Goal: Task Accomplishment & Management: Manage account settings

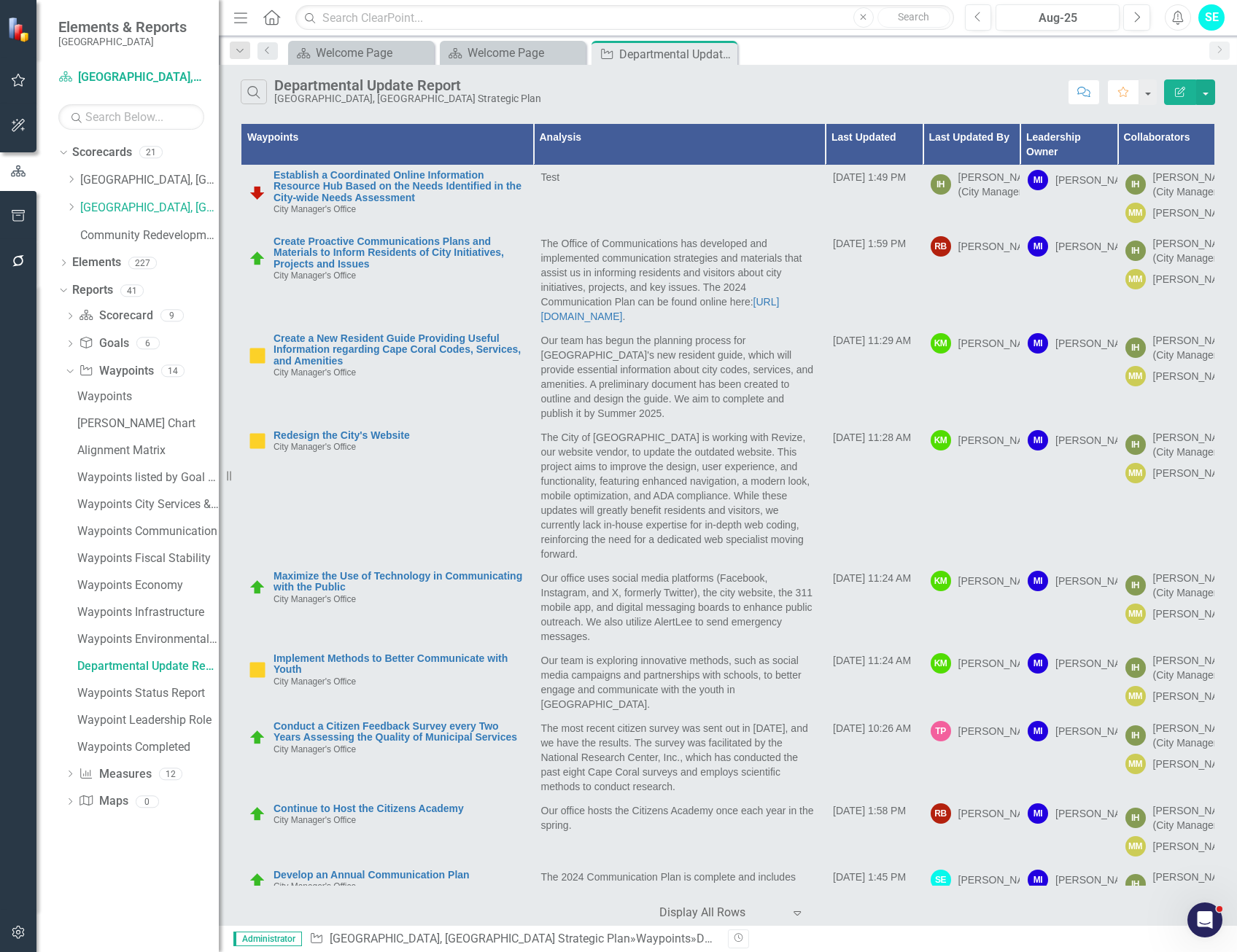
scroll to position [550, 0]
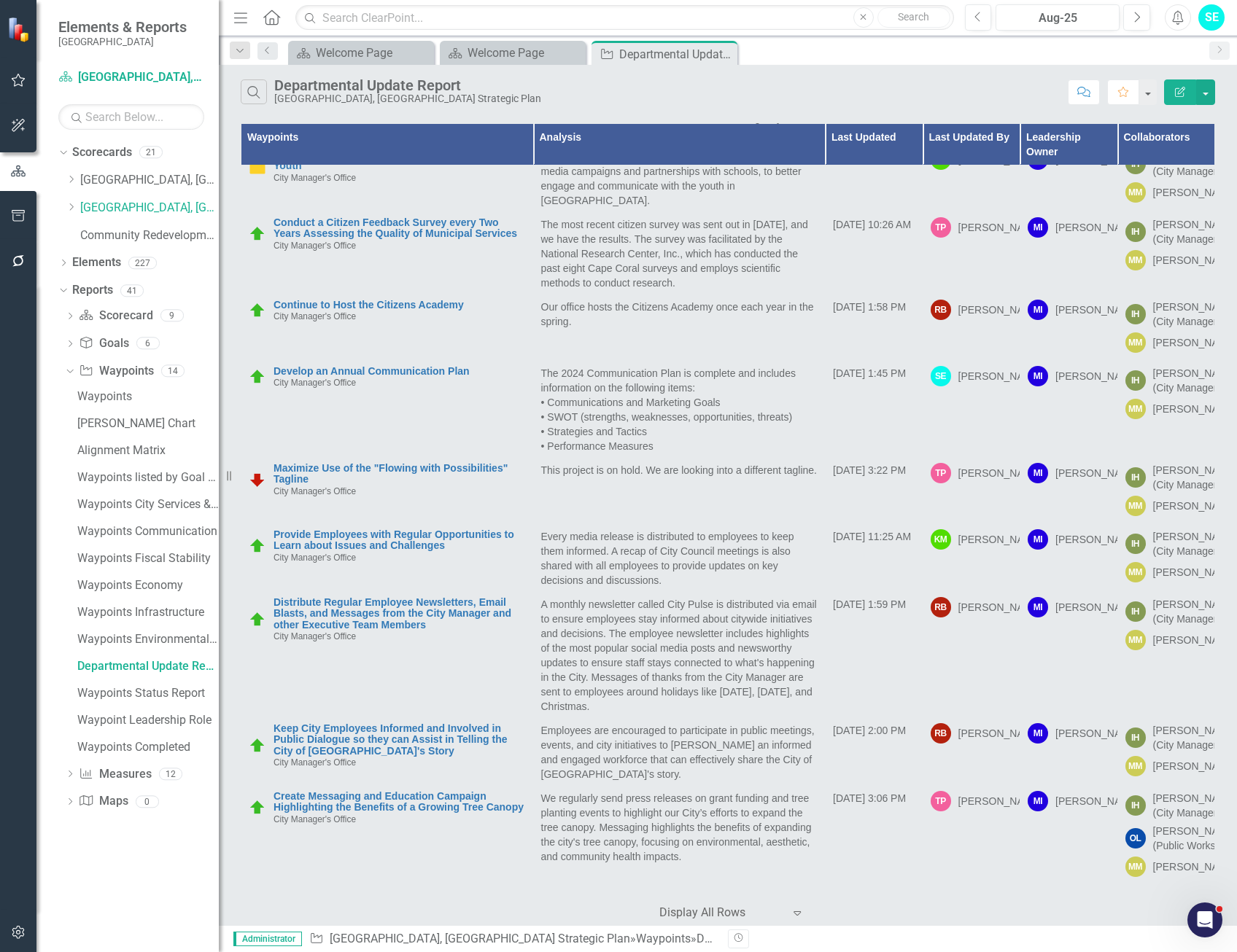
click at [1174, 93] on icon "Edit Report" at bounding box center [1180, 92] width 13 height 10
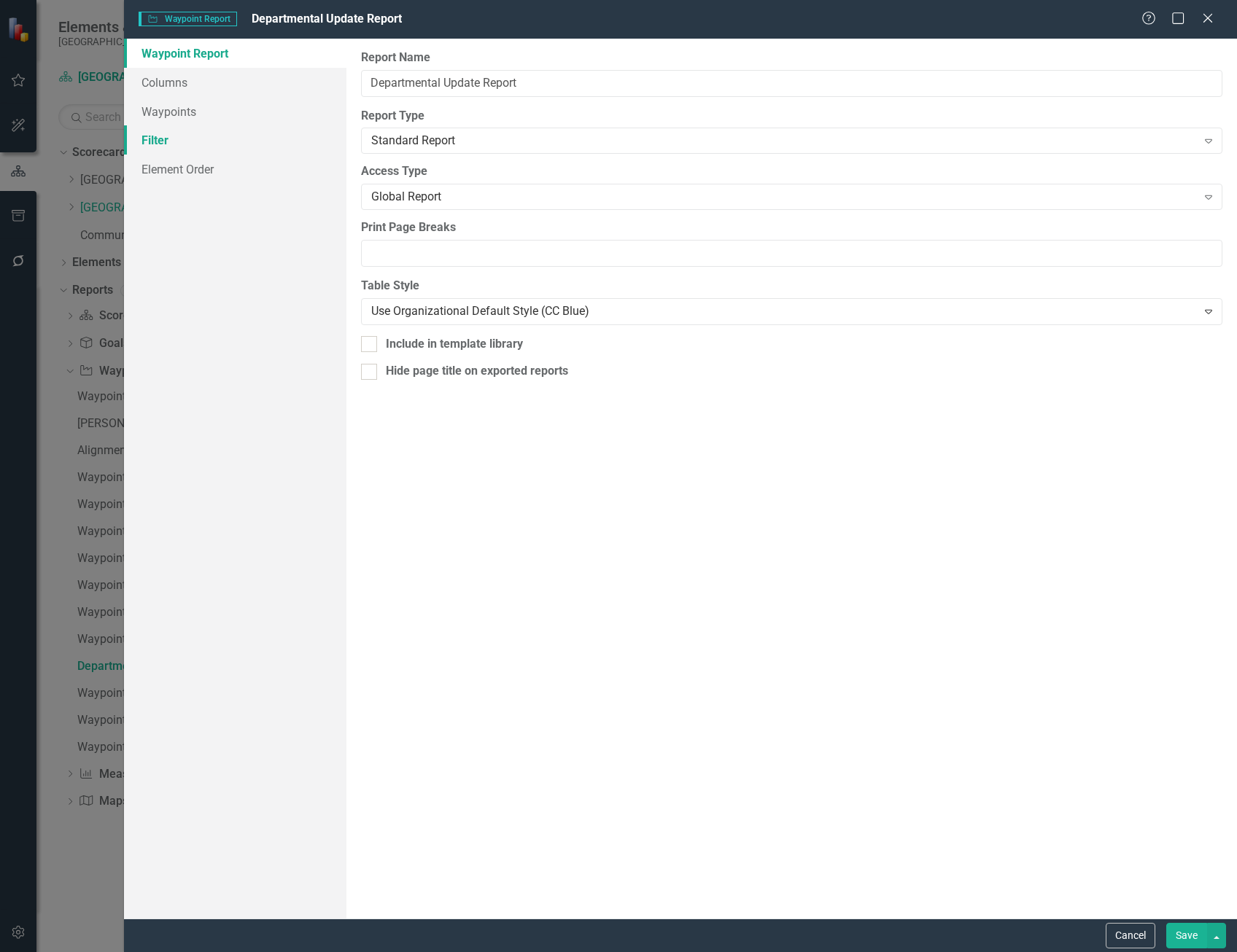
click at [156, 136] on link "Filter" at bounding box center [235, 140] width 222 height 29
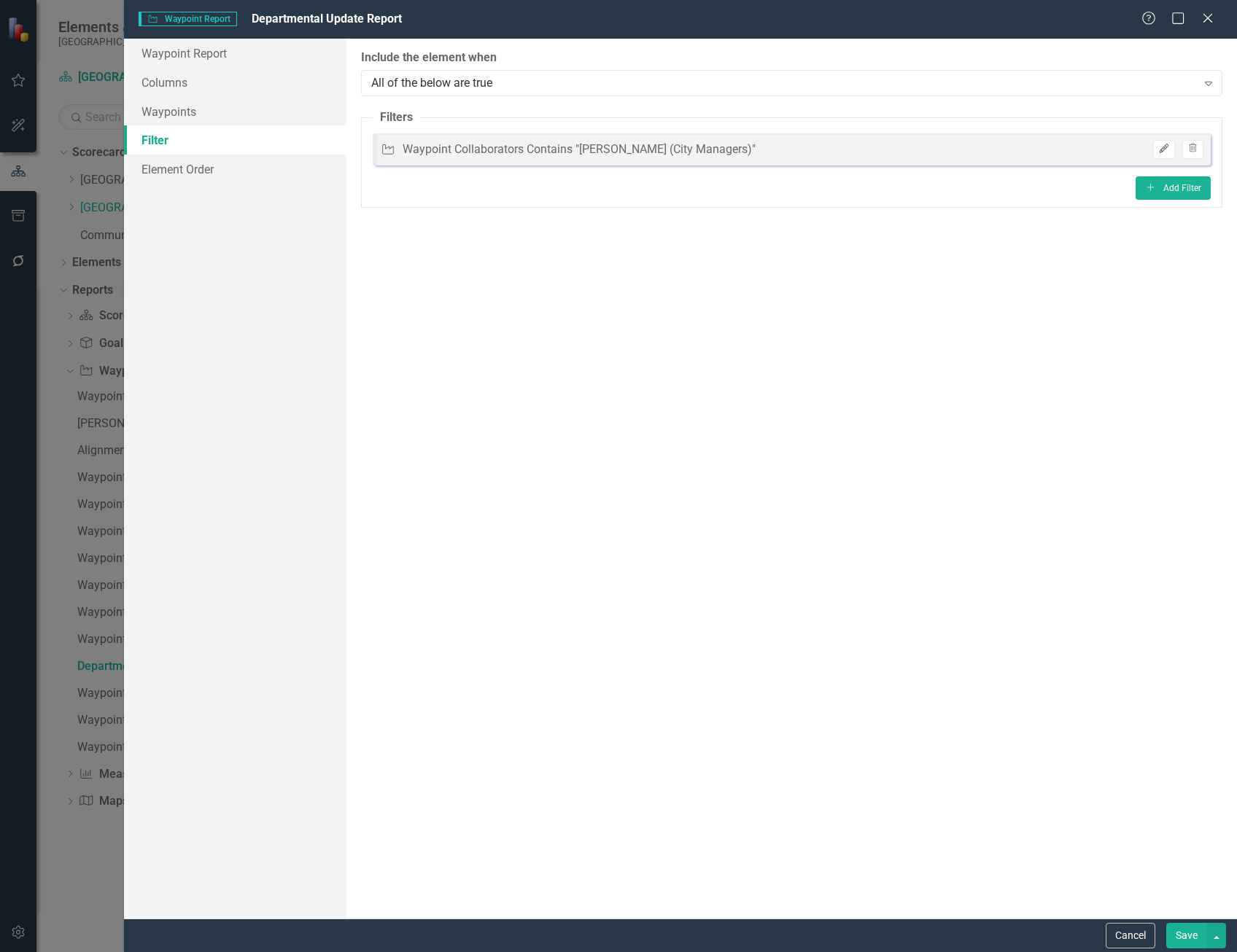
click at [1162, 150] on icon "Edit" at bounding box center [1163, 149] width 11 height 9
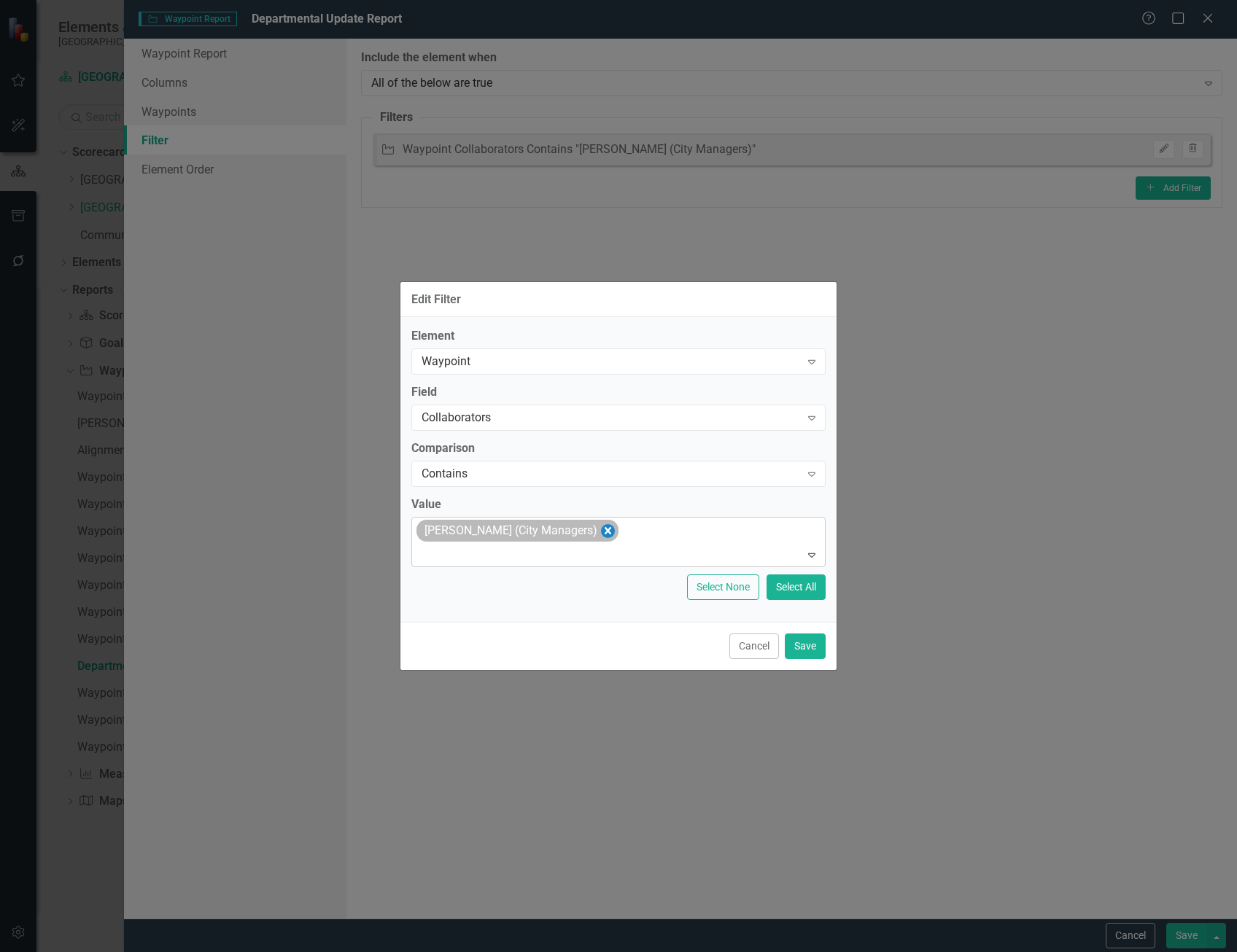
click at [601, 530] on icon "Remove Iris Harder (City Managers)" at bounding box center [608, 531] width 14 height 18
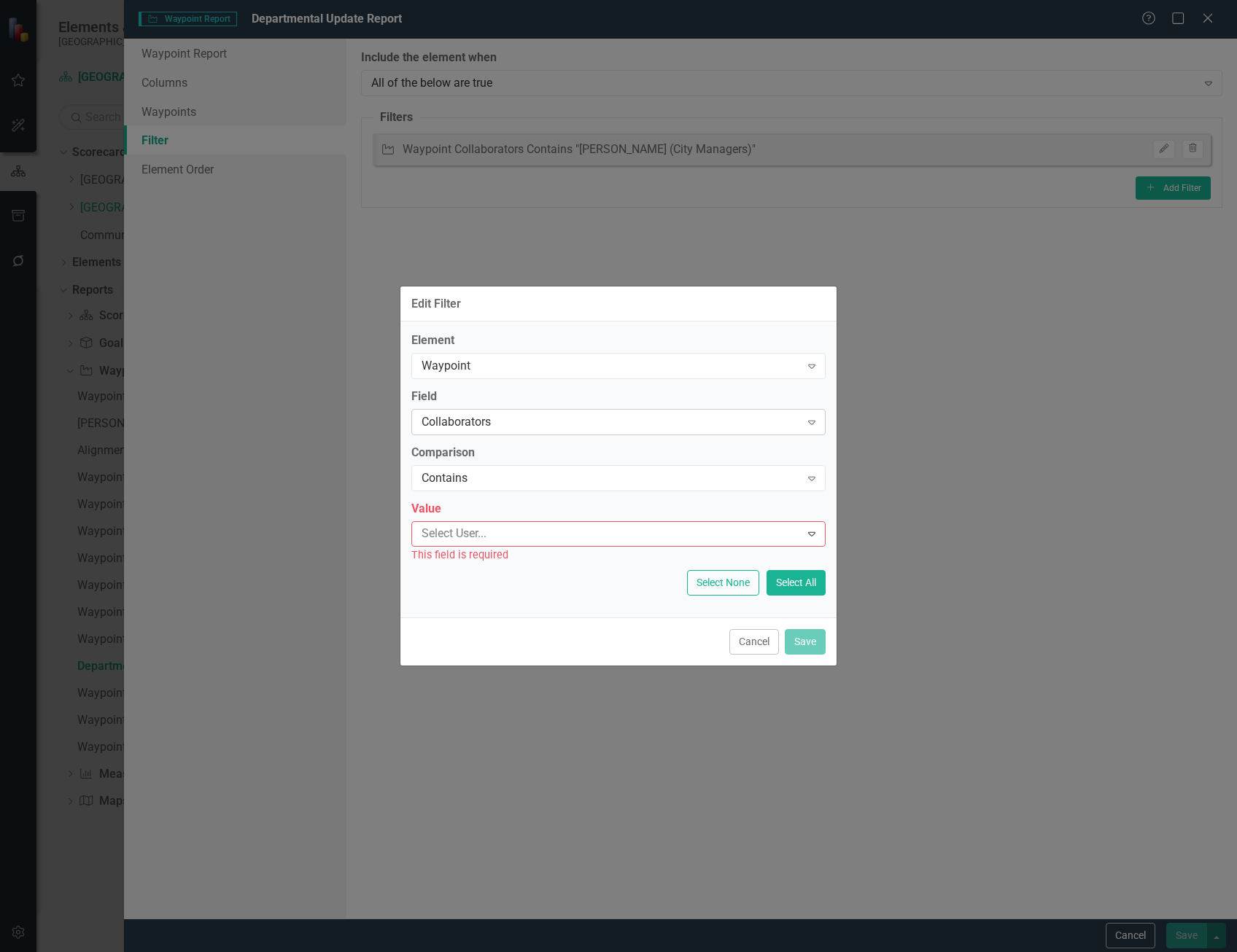
click at [705, 425] on div "Collaborators" at bounding box center [611, 422] width 378 height 17
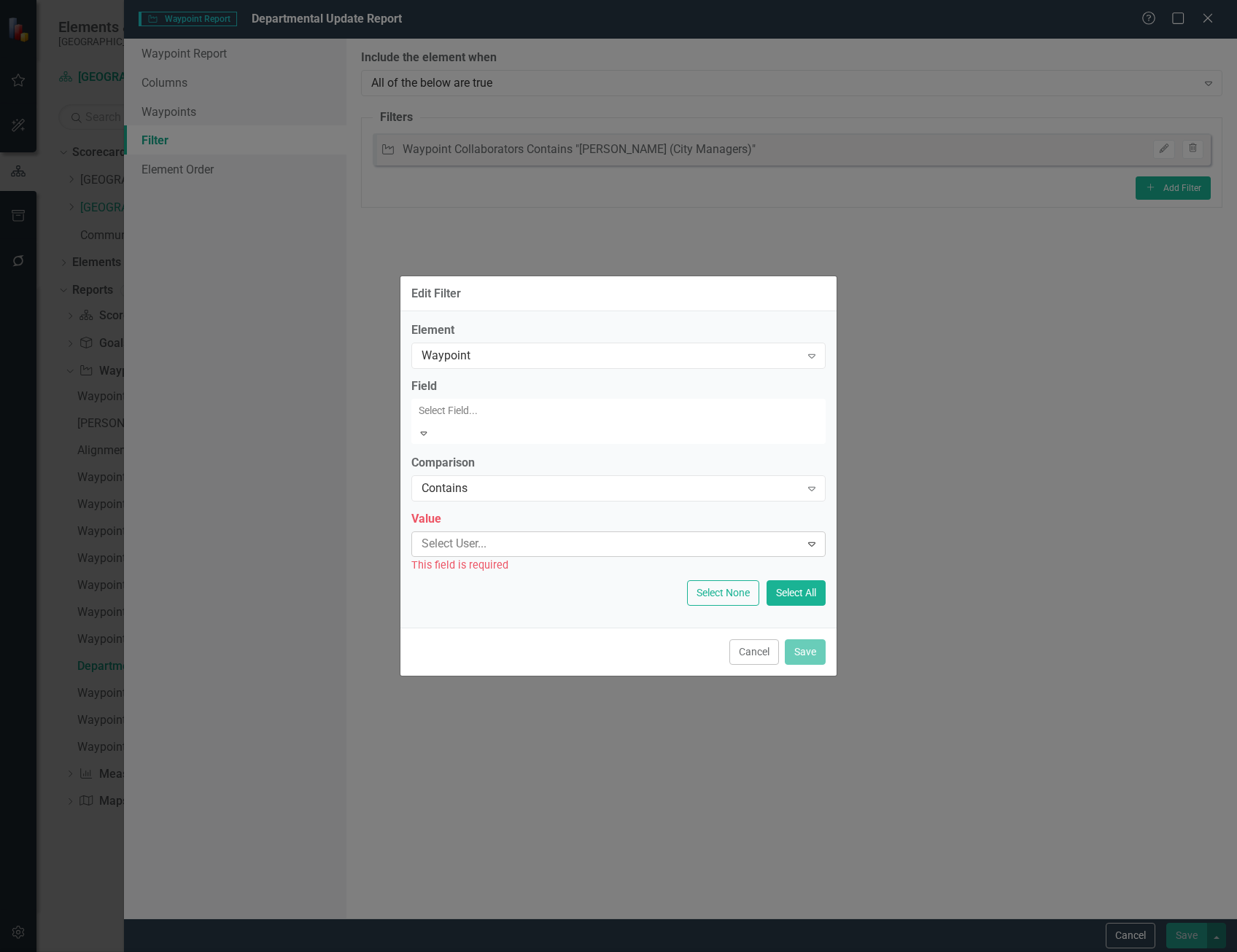
scroll to position [0, 0]
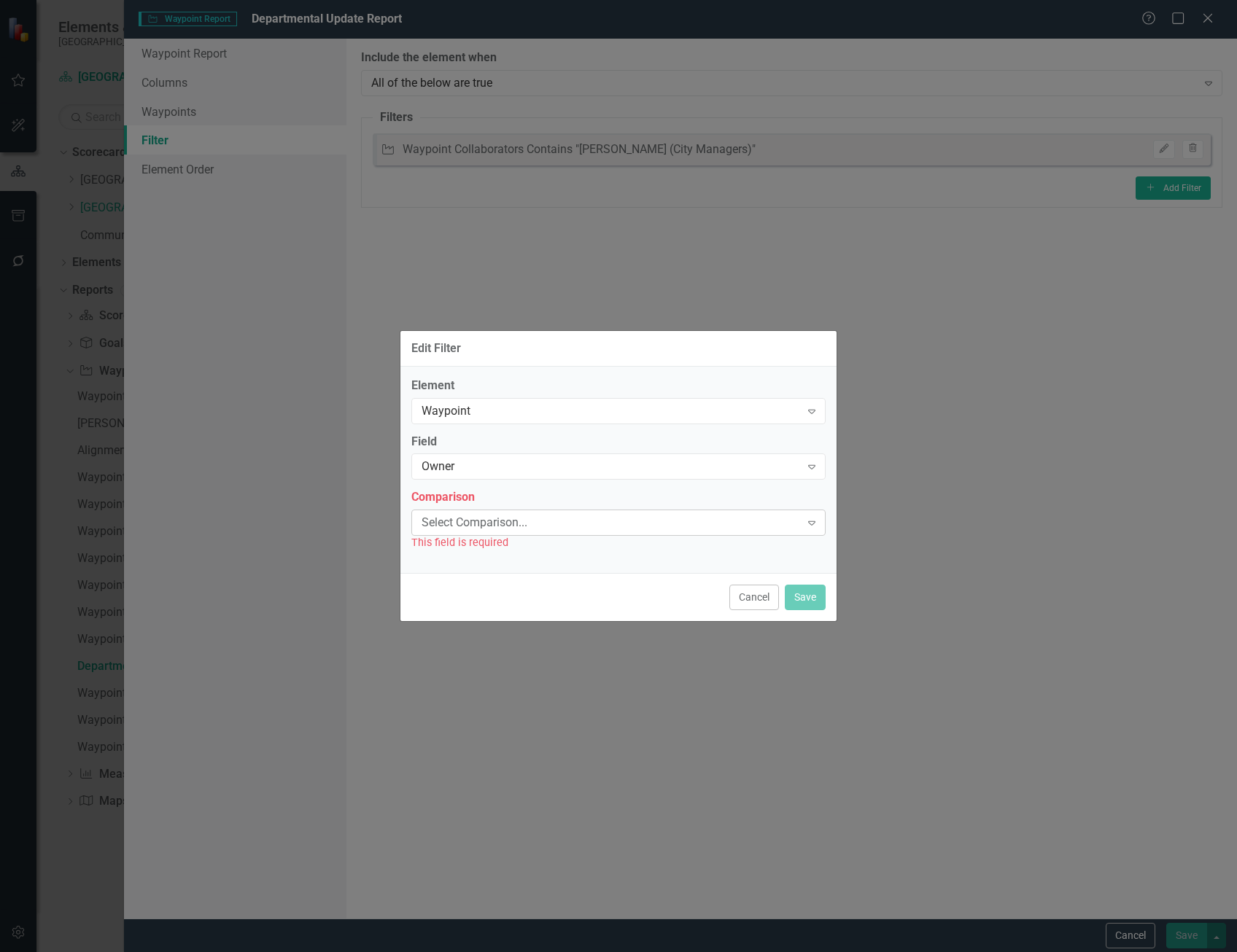
click at [516, 520] on div "Select Comparison..." at bounding box center [611, 523] width 378 height 17
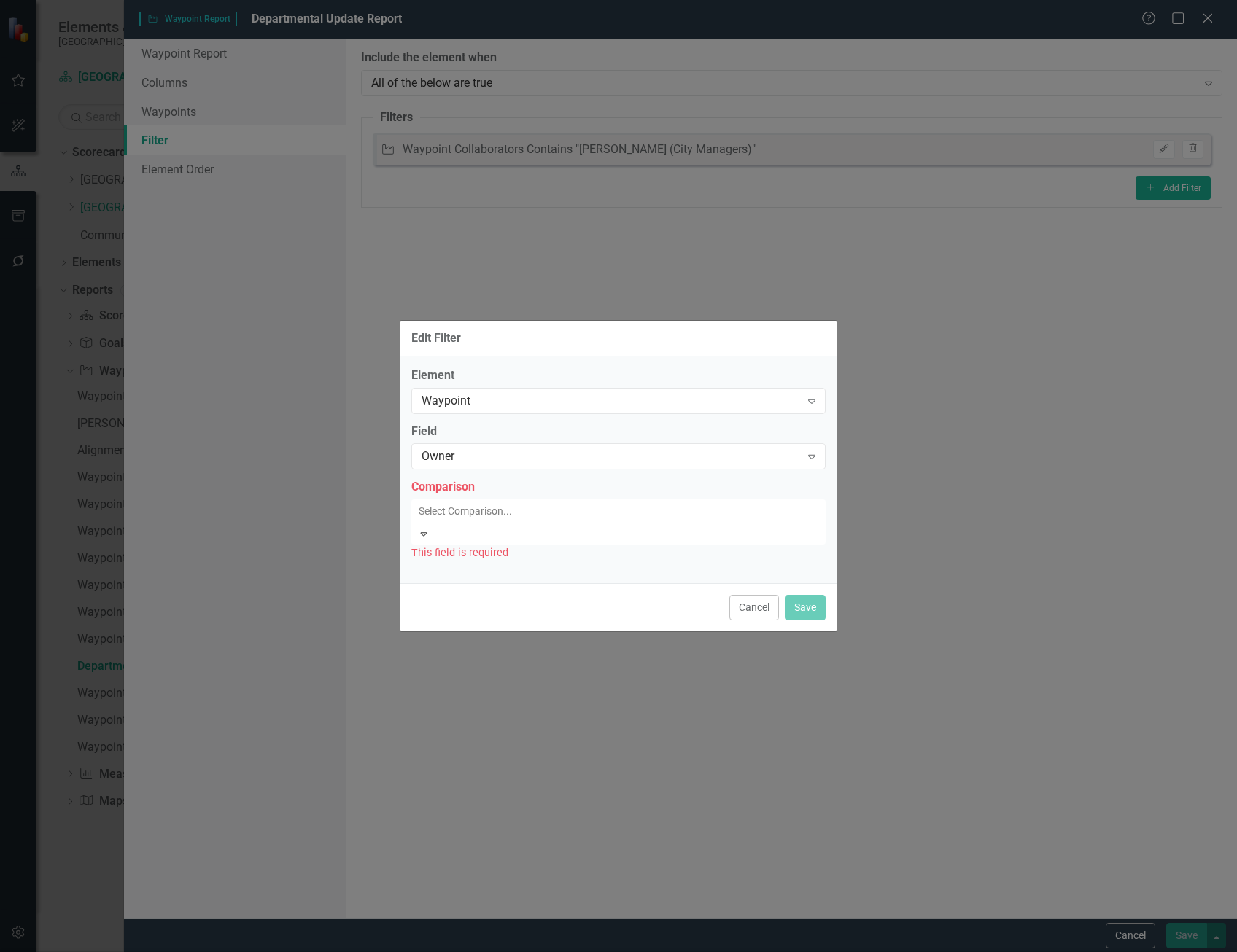
click at [521, 951] on div "Equals" at bounding box center [621, 964] width 1213 height 17
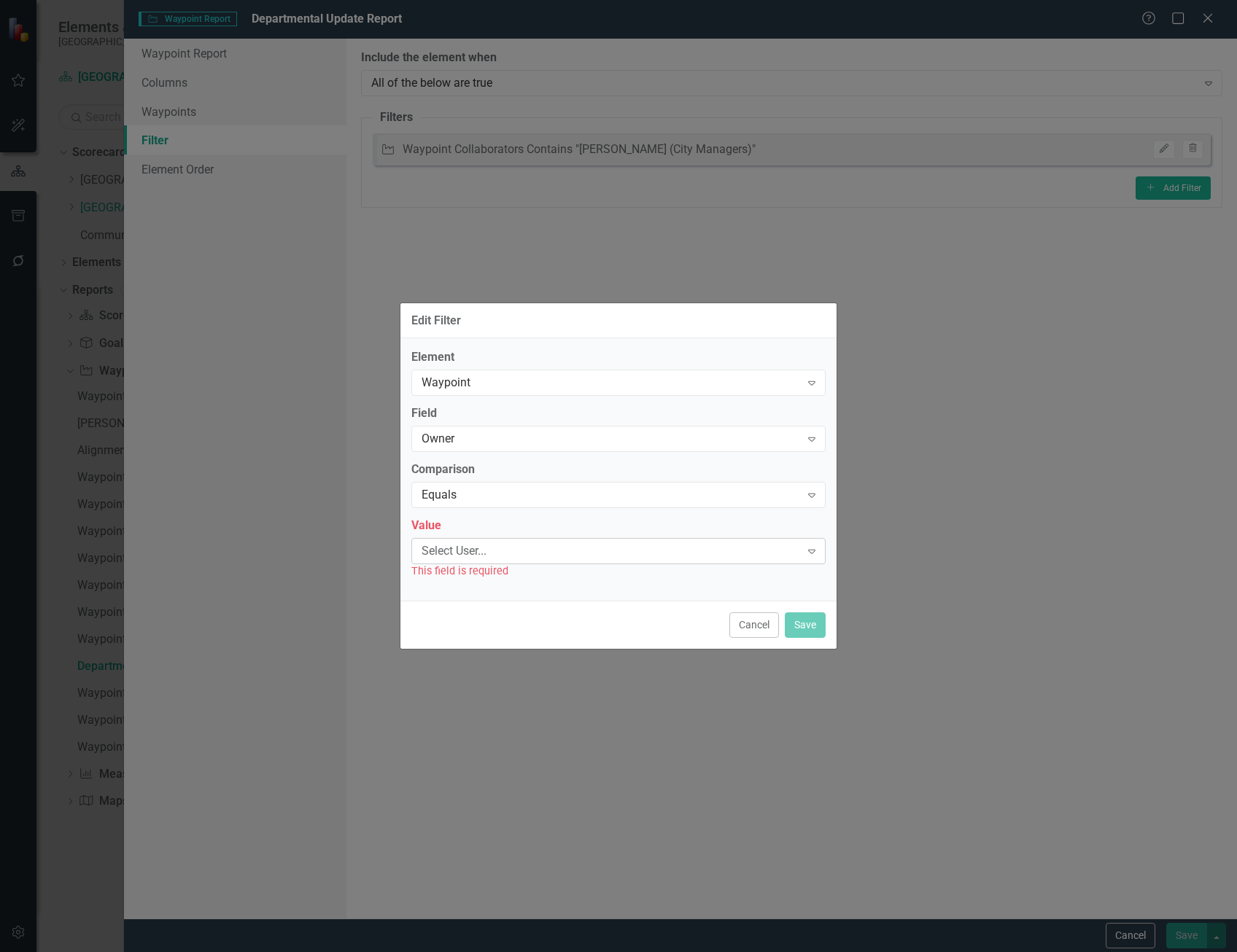
click at [514, 550] on div "Select User..." at bounding box center [611, 550] width 378 height 17
type input "matt"
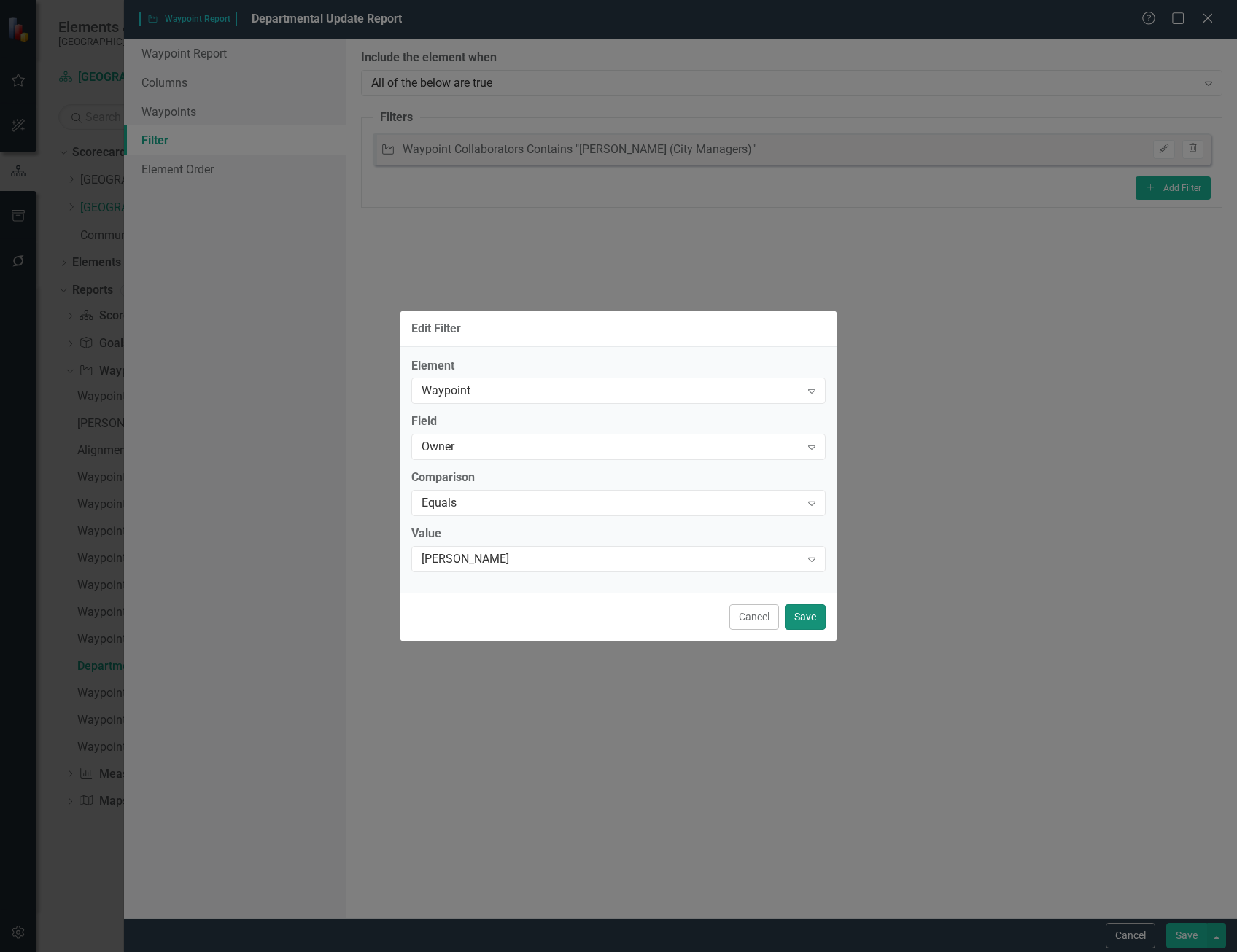
click at [815, 623] on button "Save" at bounding box center [804, 617] width 40 height 26
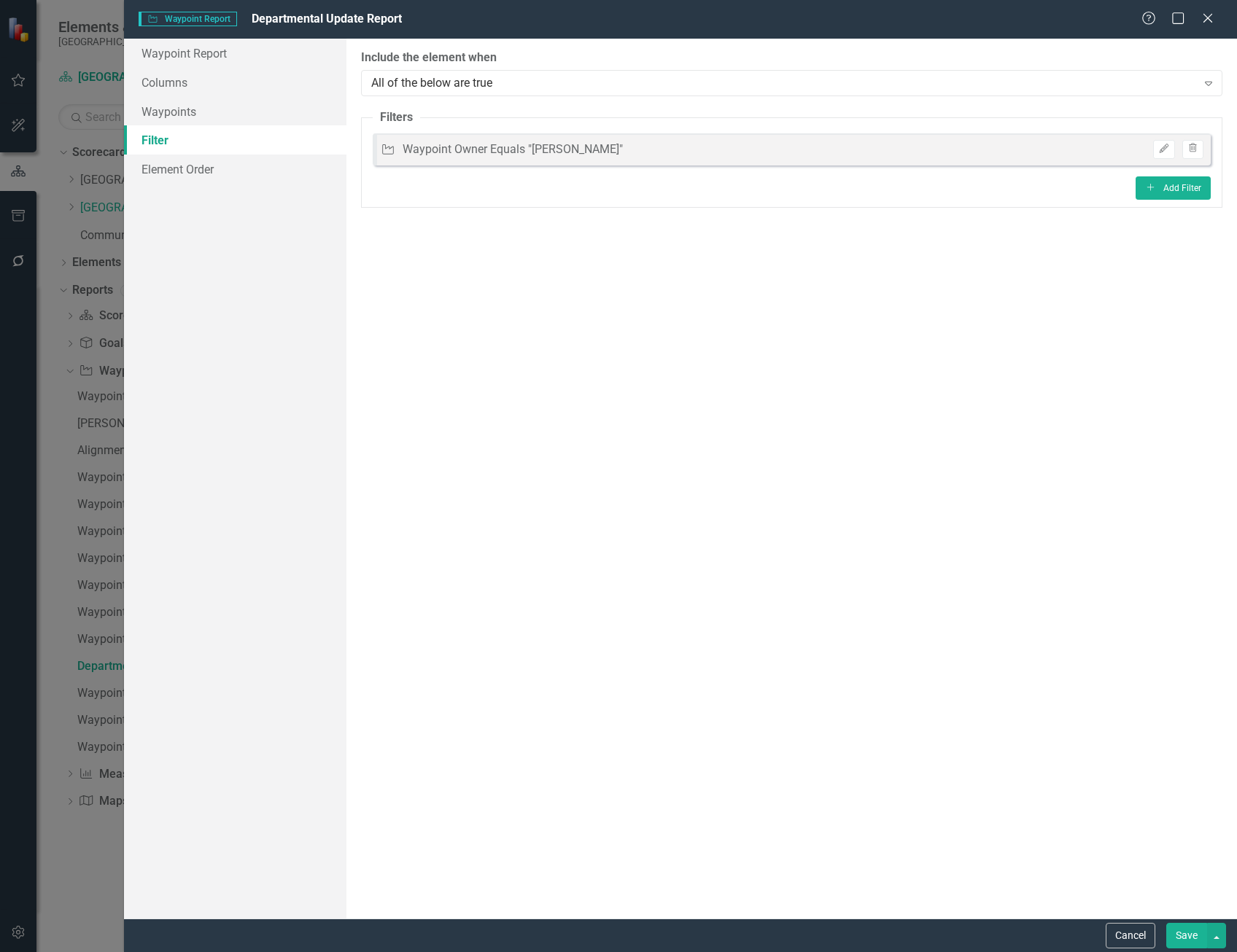
click at [1180, 937] on button "Save" at bounding box center [1186, 936] width 40 height 26
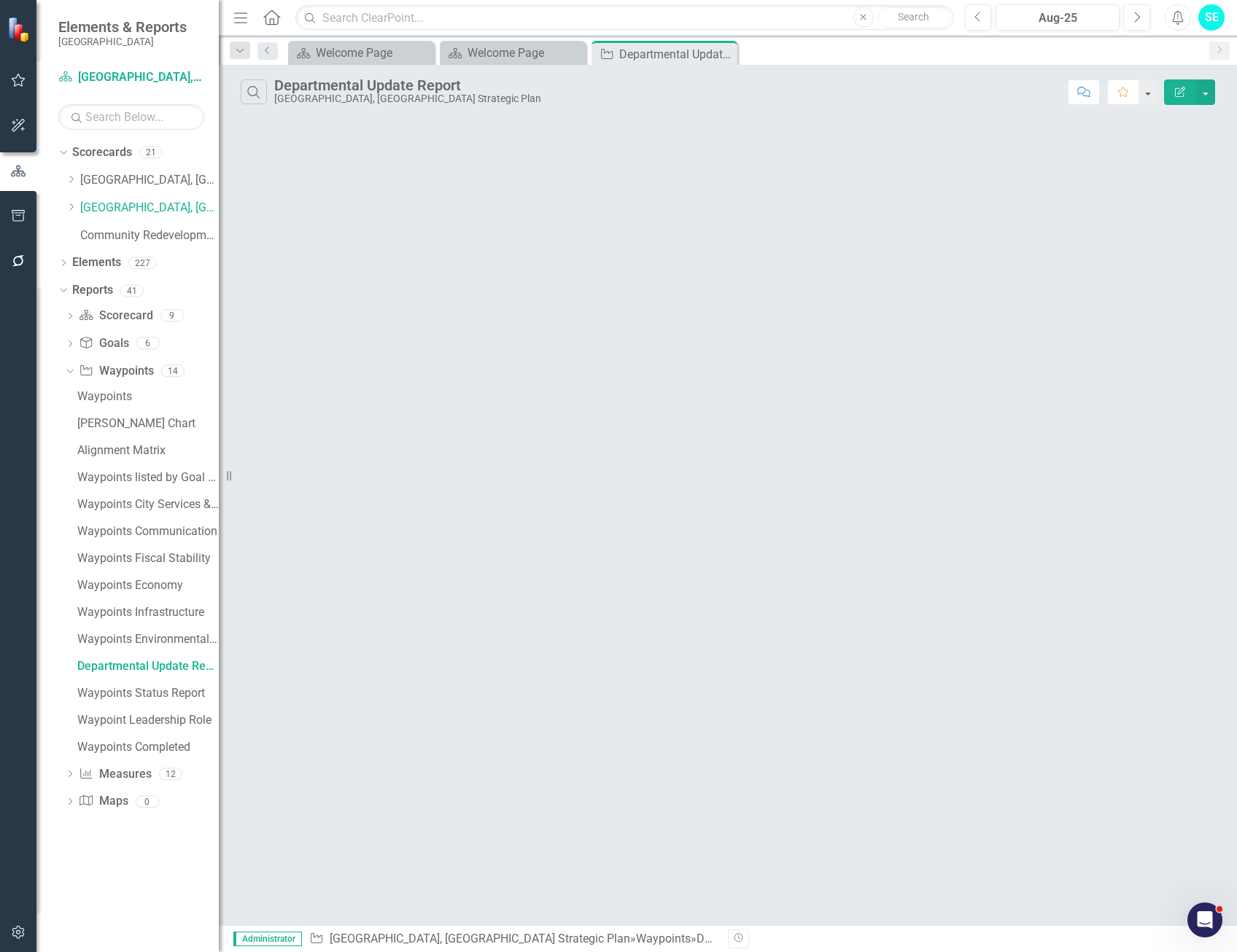
click at [1174, 94] on icon "Edit Report" at bounding box center [1180, 92] width 13 height 10
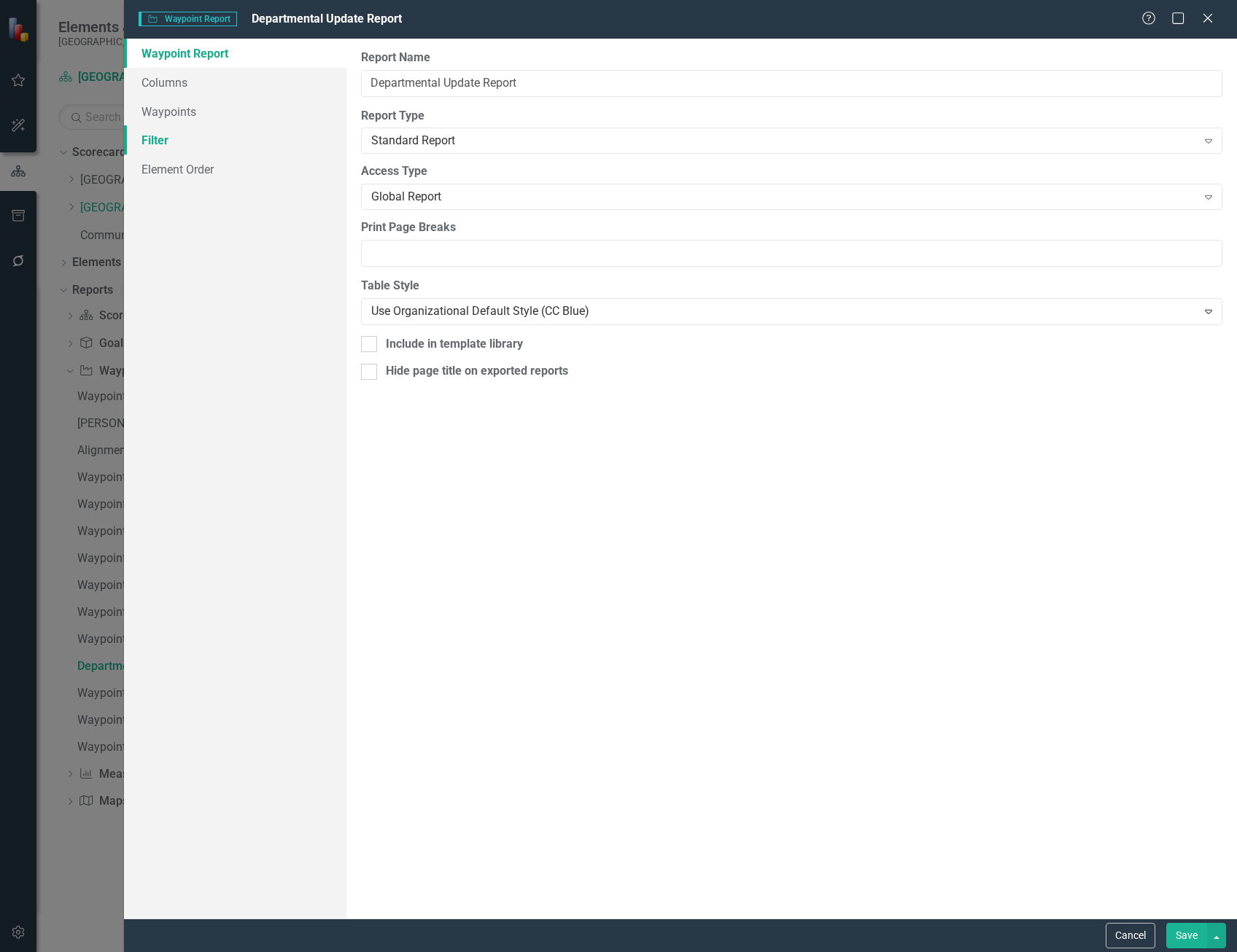
drag, startPoint x: 201, startPoint y: 131, endPoint x: 212, endPoint y: 131, distance: 11.0
click at [201, 131] on link "Filter" at bounding box center [235, 140] width 222 height 29
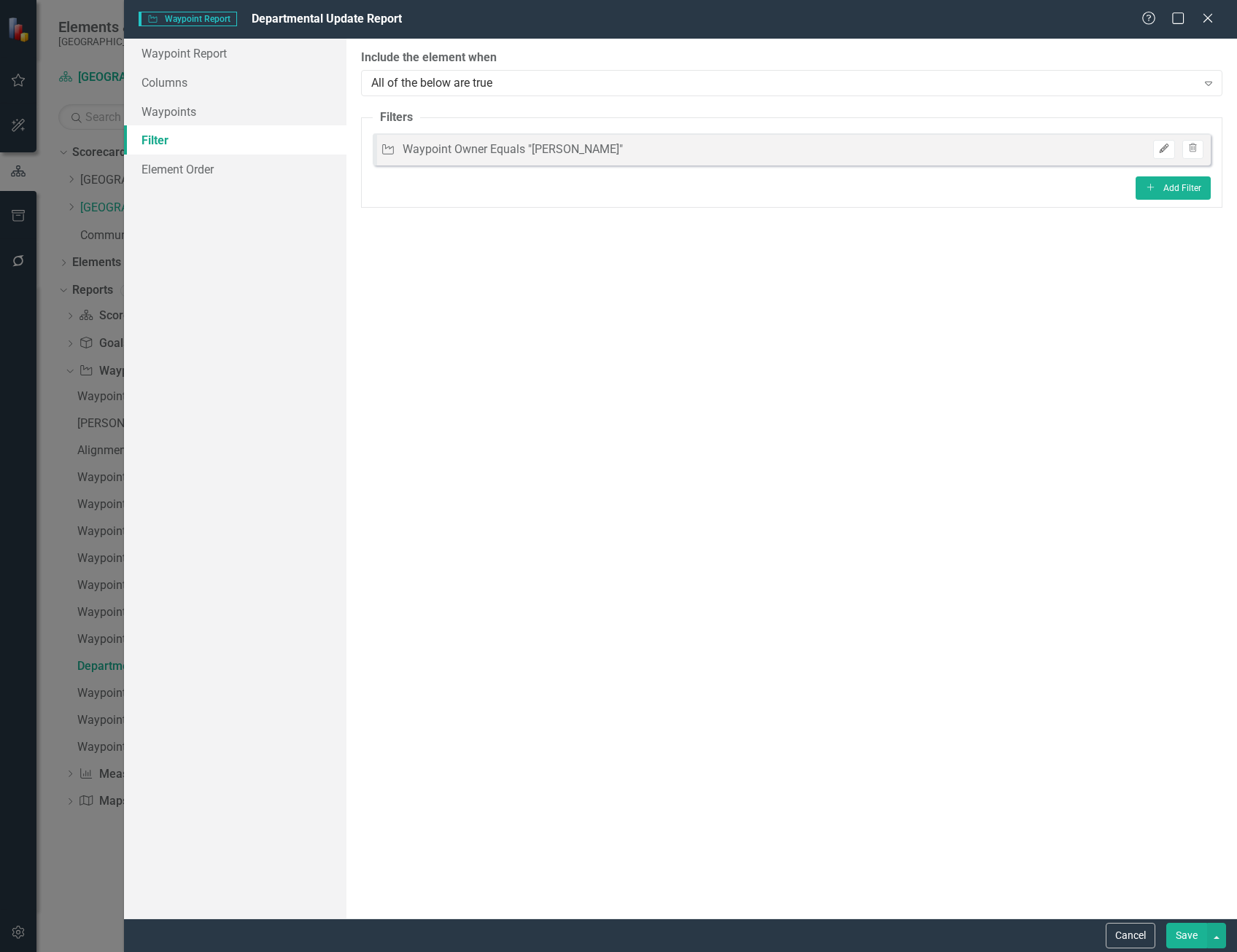
click at [1155, 146] on button "Edit" at bounding box center [1163, 149] width 21 height 19
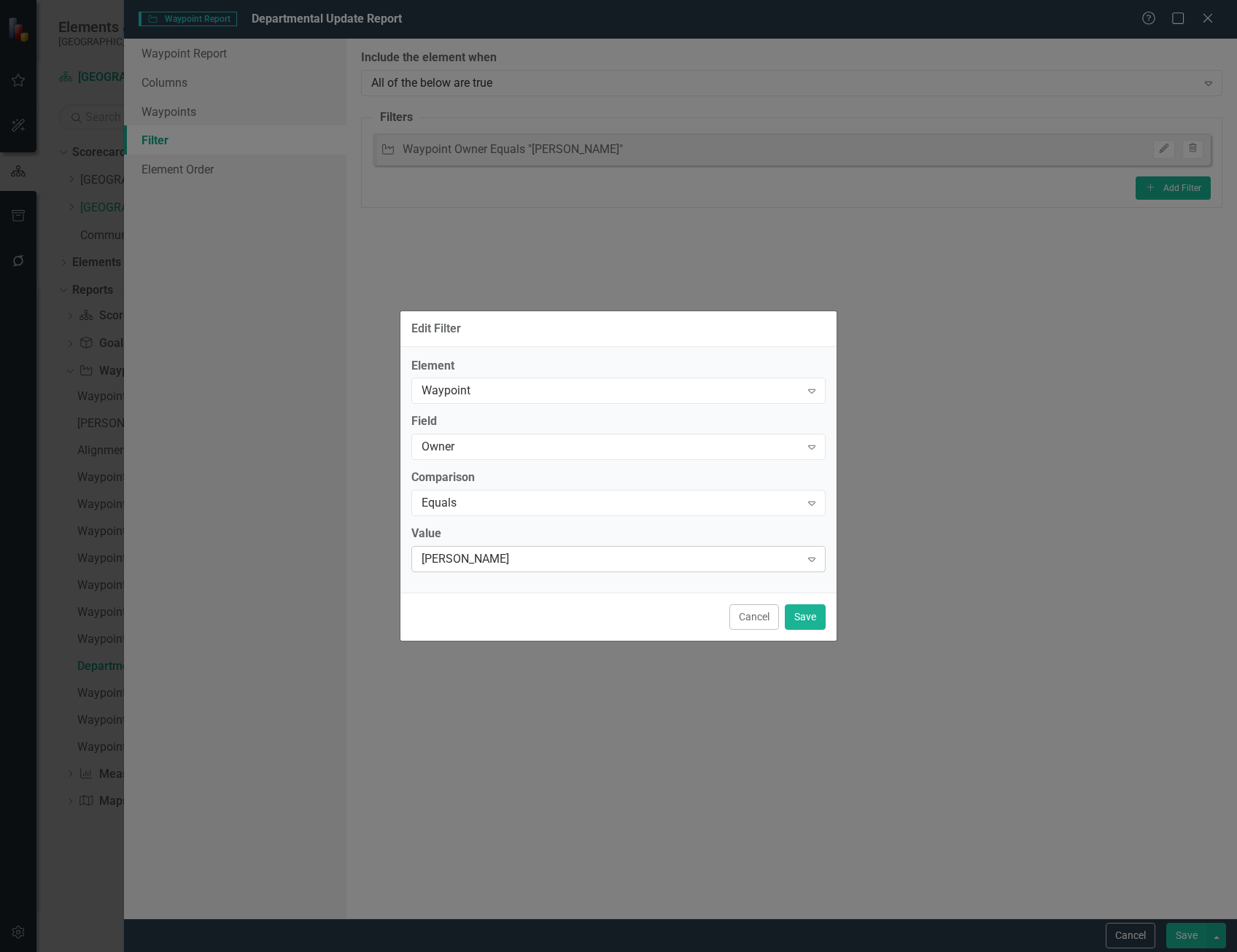
click at [565, 564] on div "[PERSON_NAME]" at bounding box center [611, 559] width 378 height 17
type input "da"
click at [809, 611] on button "Save" at bounding box center [804, 617] width 40 height 26
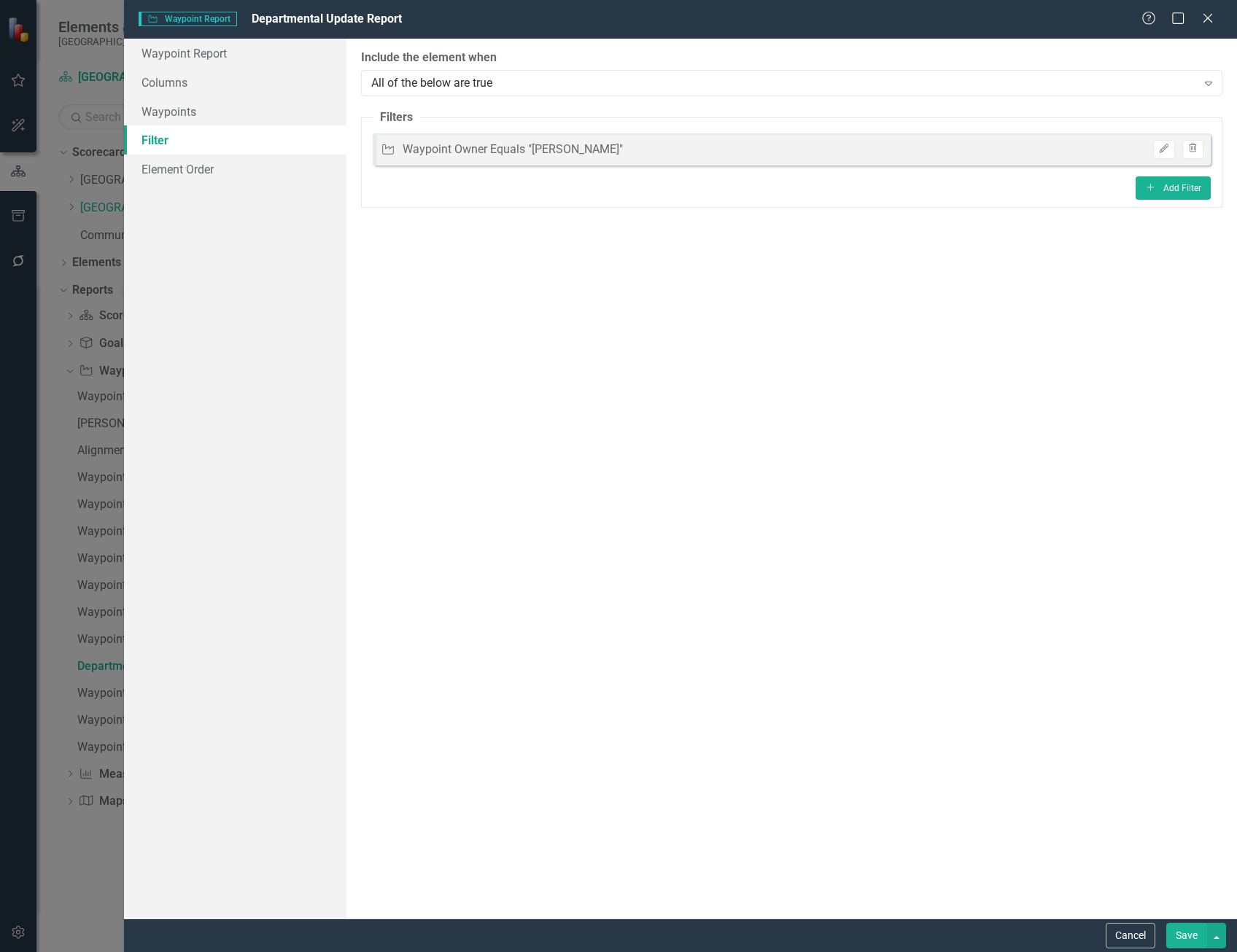
click at [1196, 942] on button "Save" at bounding box center [1186, 936] width 40 height 26
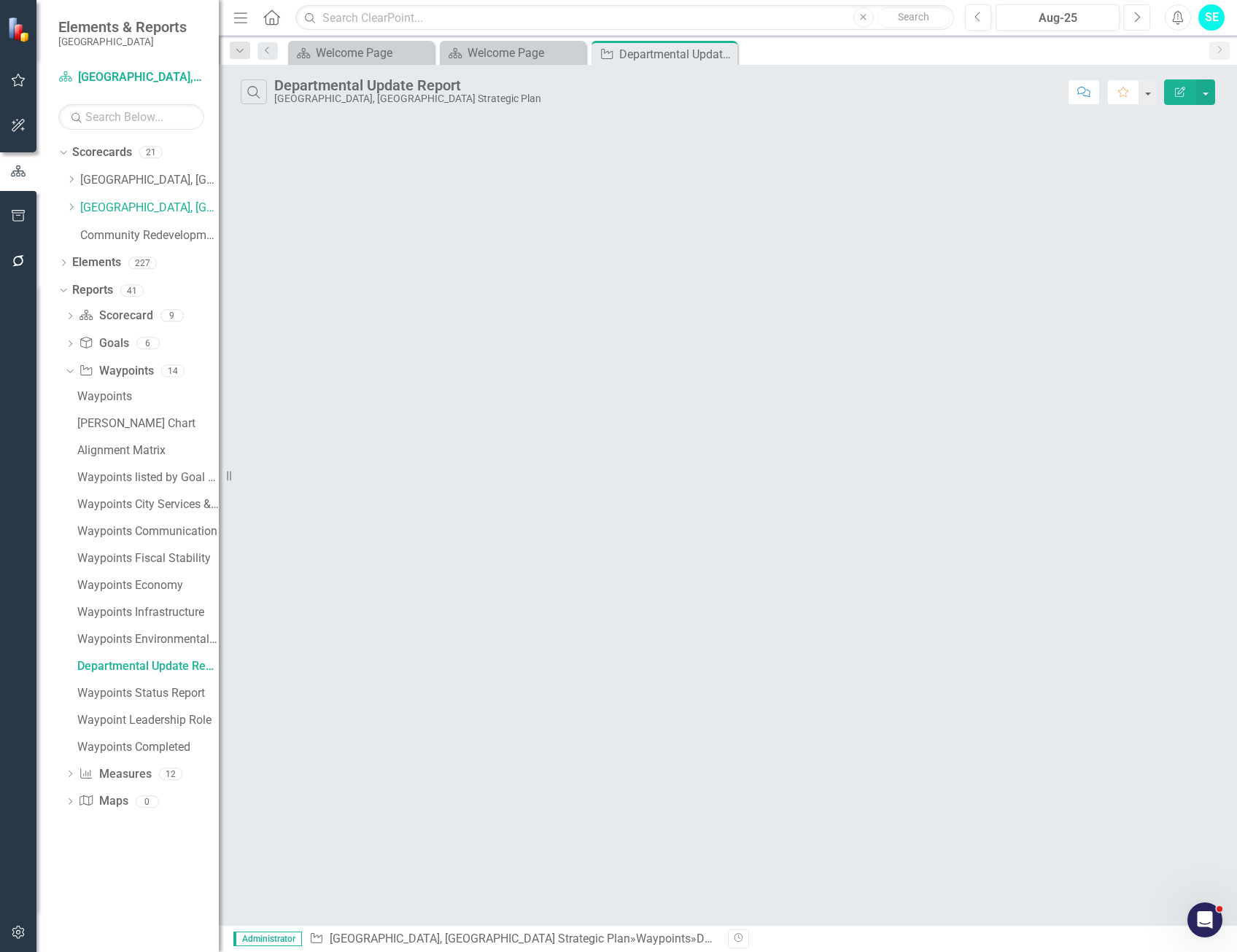
click at [1141, 16] on button "Next" at bounding box center [1136, 18] width 27 height 26
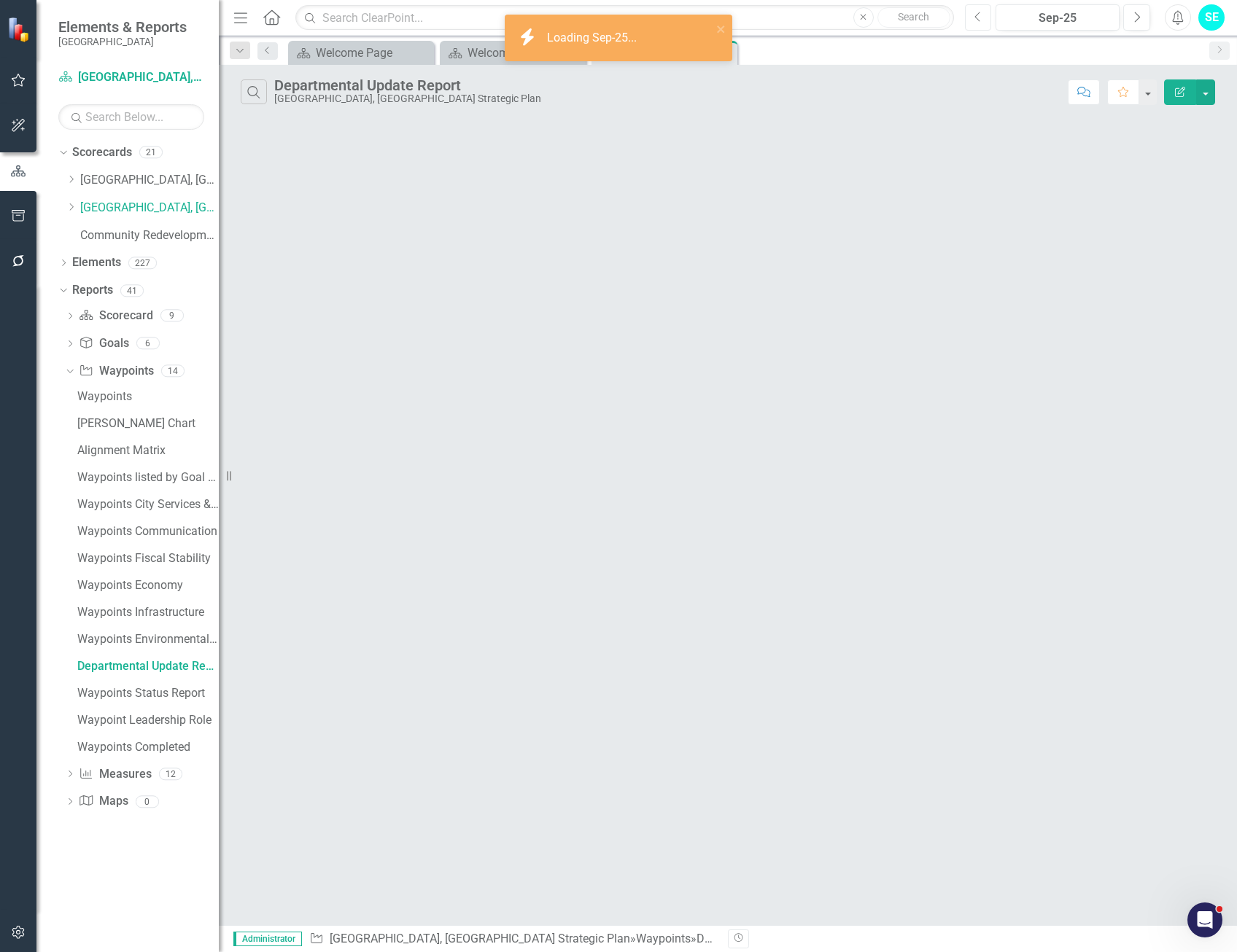
click at [974, 21] on icon "Previous" at bounding box center [978, 18] width 8 height 13
click at [1177, 96] on icon "Edit Report" at bounding box center [1180, 92] width 13 height 10
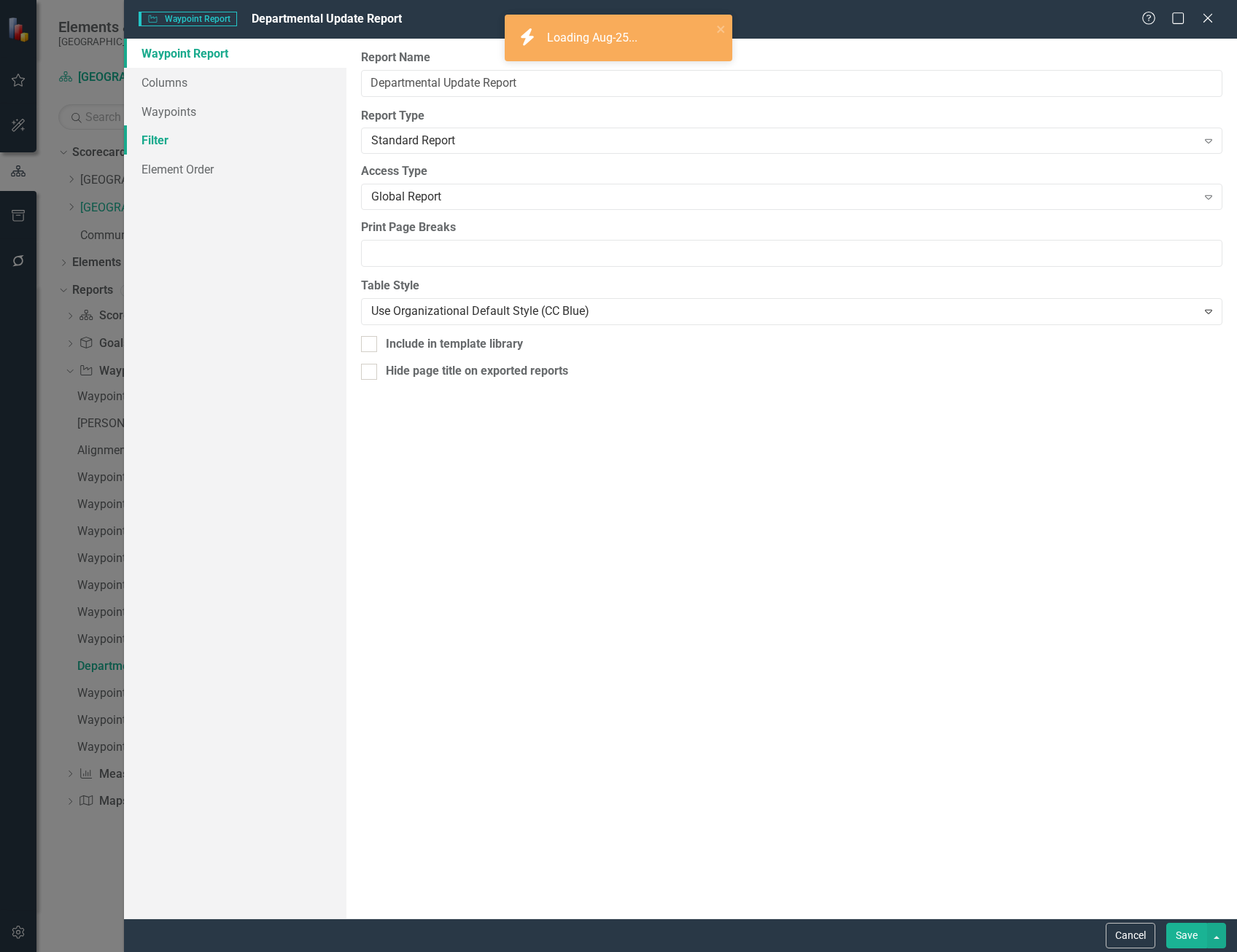
click at [185, 139] on link "Filter" at bounding box center [235, 140] width 222 height 29
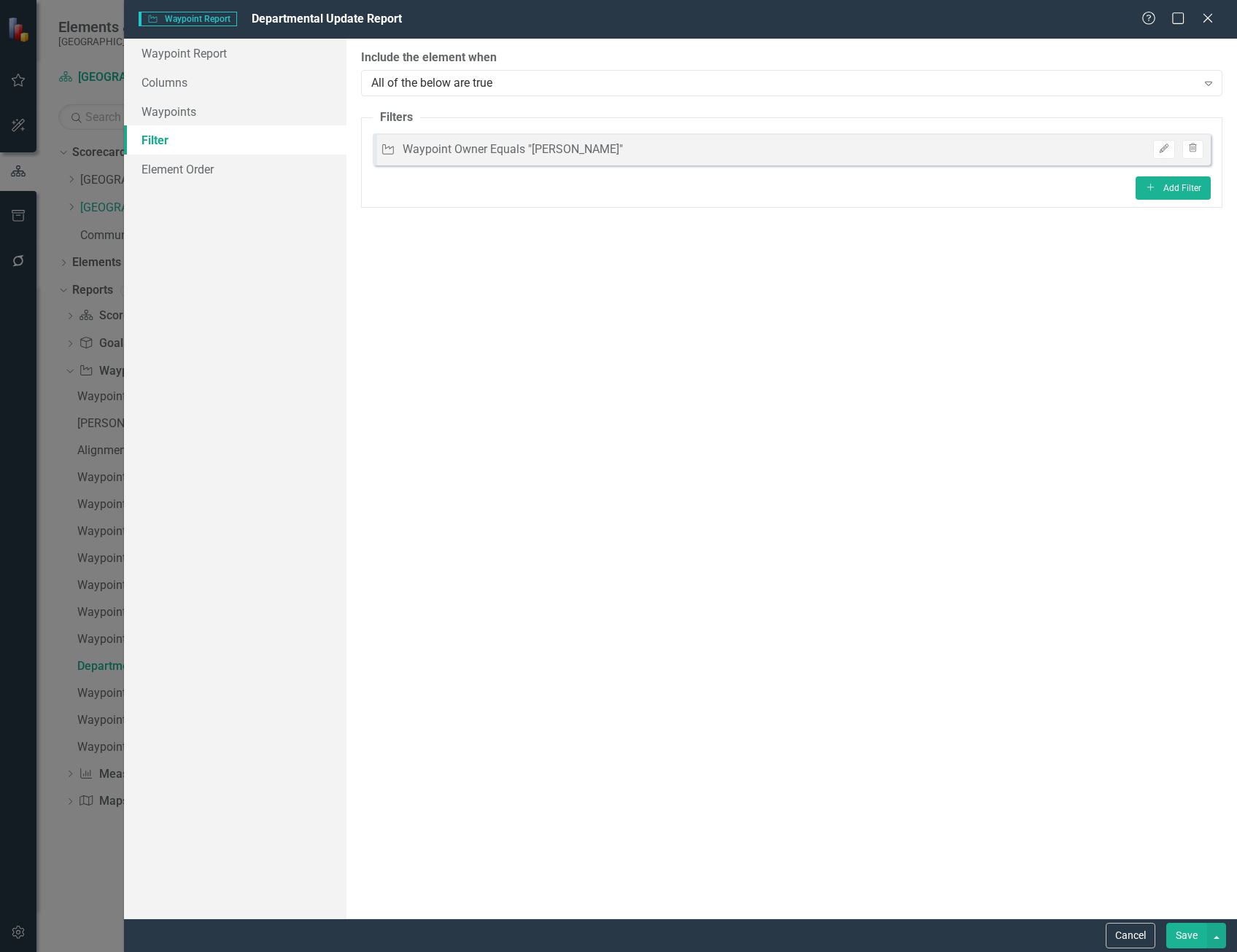
click at [1148, 148] on div "Edit Trash" at bounding box center [1174, 149] width 57 height 19
click at [1162, 146] on icon "Edit" at bounding box center [1163, 149] width 11 height 9
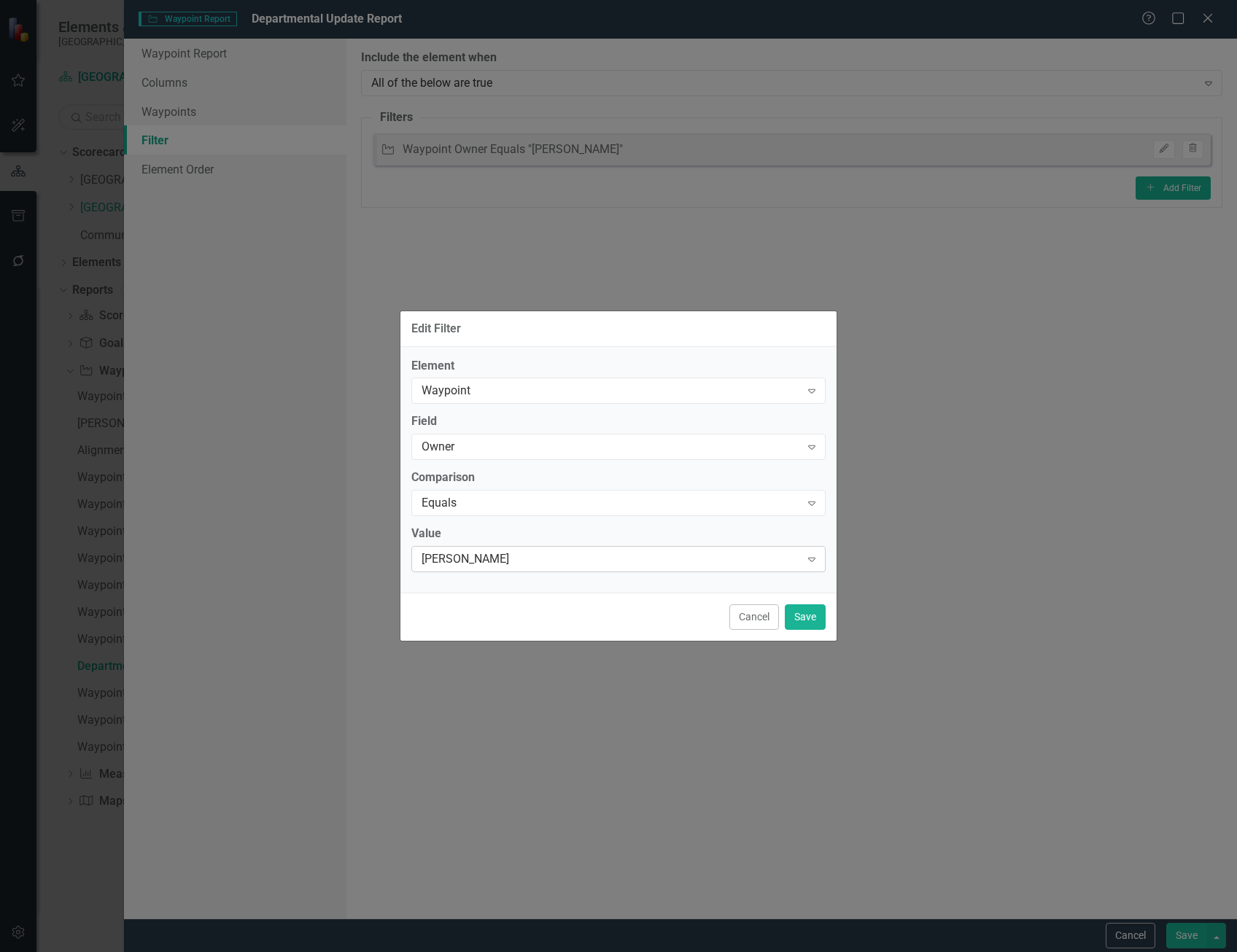
click at [486, 568] on div "[PERSON_NAME] Expand" at bounding box center [618, 559] width 414 height 26
click at [506, 450] on div "Owner" at bounding box center [611, 447] width 378 height 17
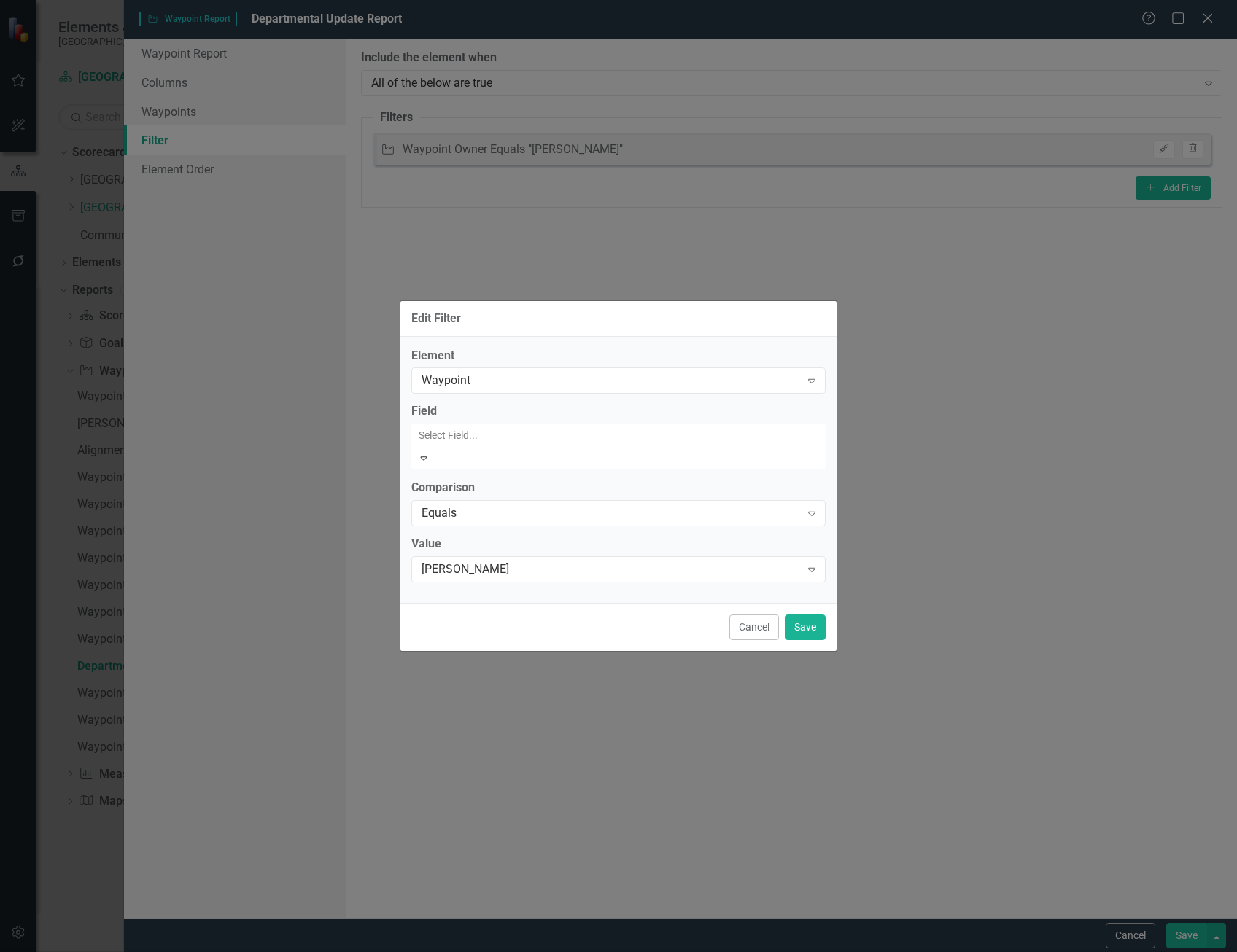
scroll to position [120, 0]
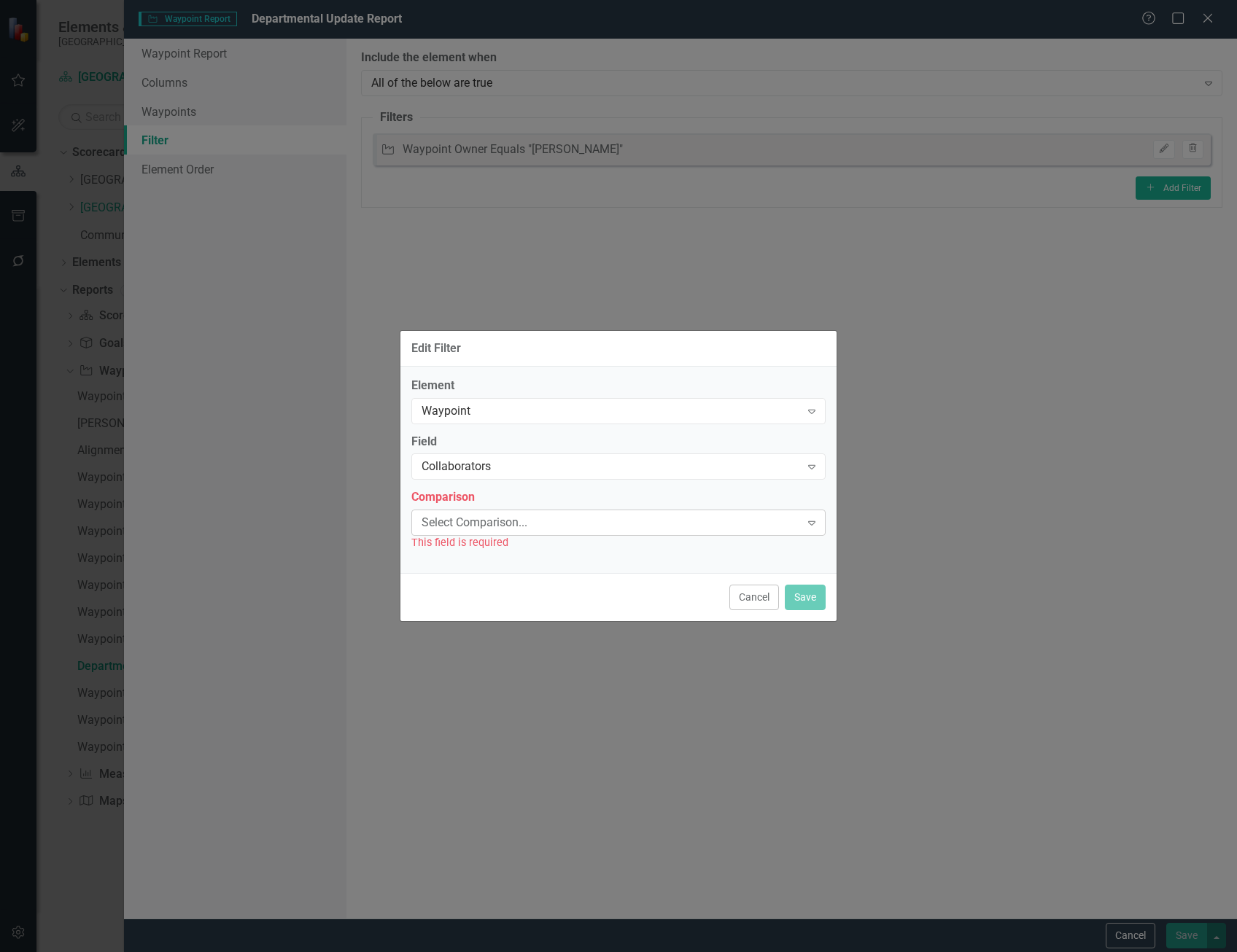
click at [541, 524] on div "Select Comparison..." at bounding box center [611, 523] width 378 height 17
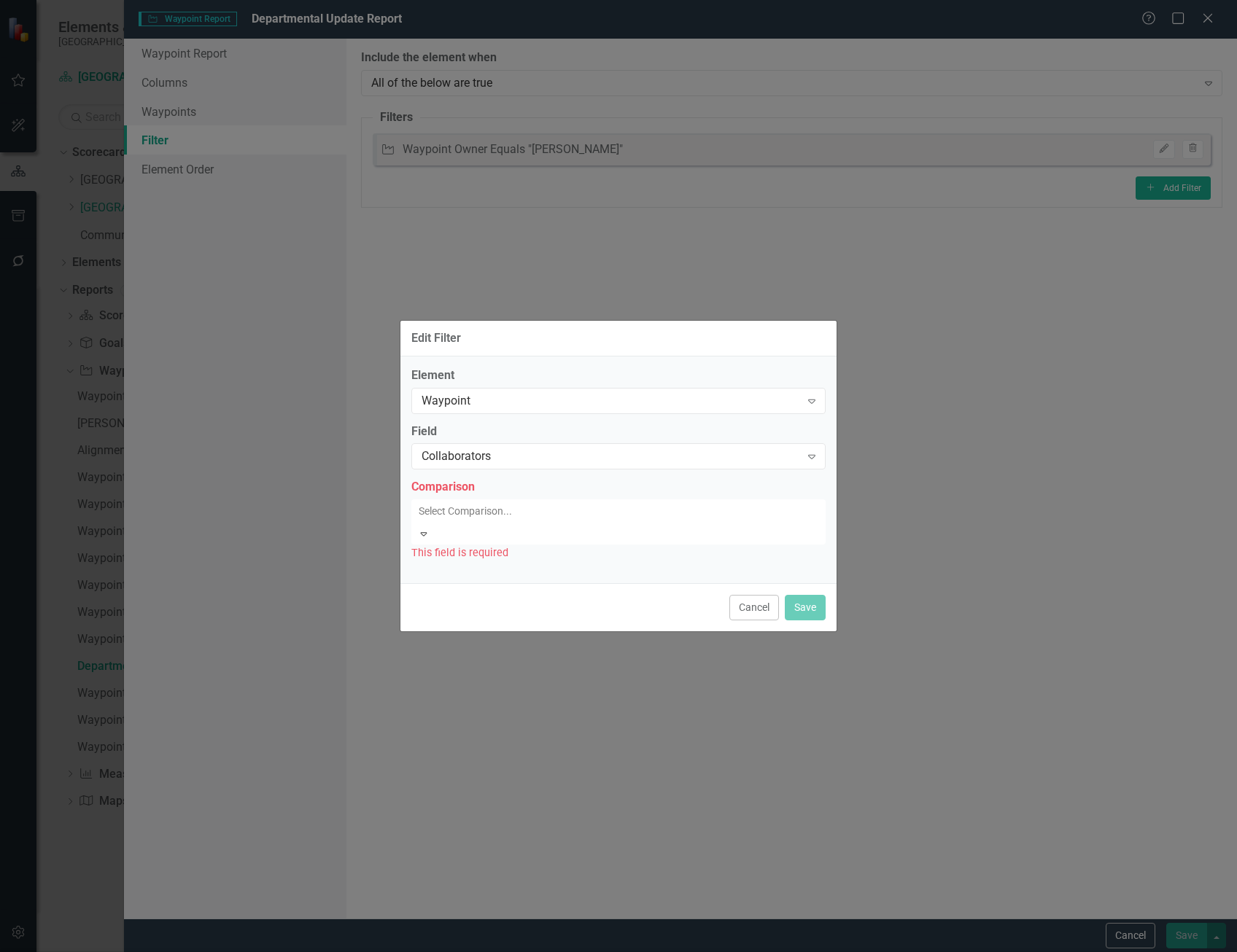
click at [533, 951] on div "Contains" at bounding box center [621, 964] width 1213 height 17
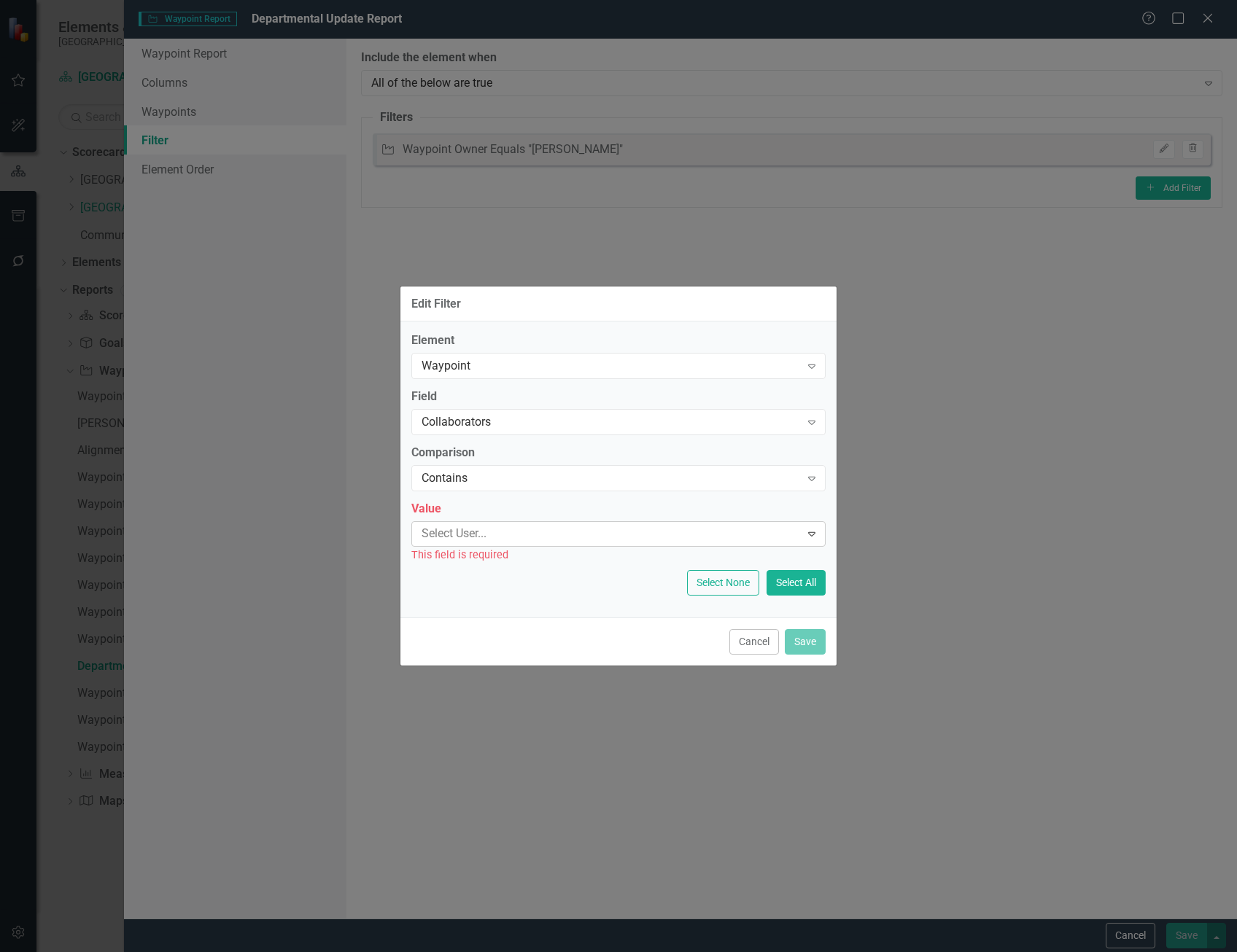
click at [498, 536] on div at bounding box center [608, 534] width 384 height 20
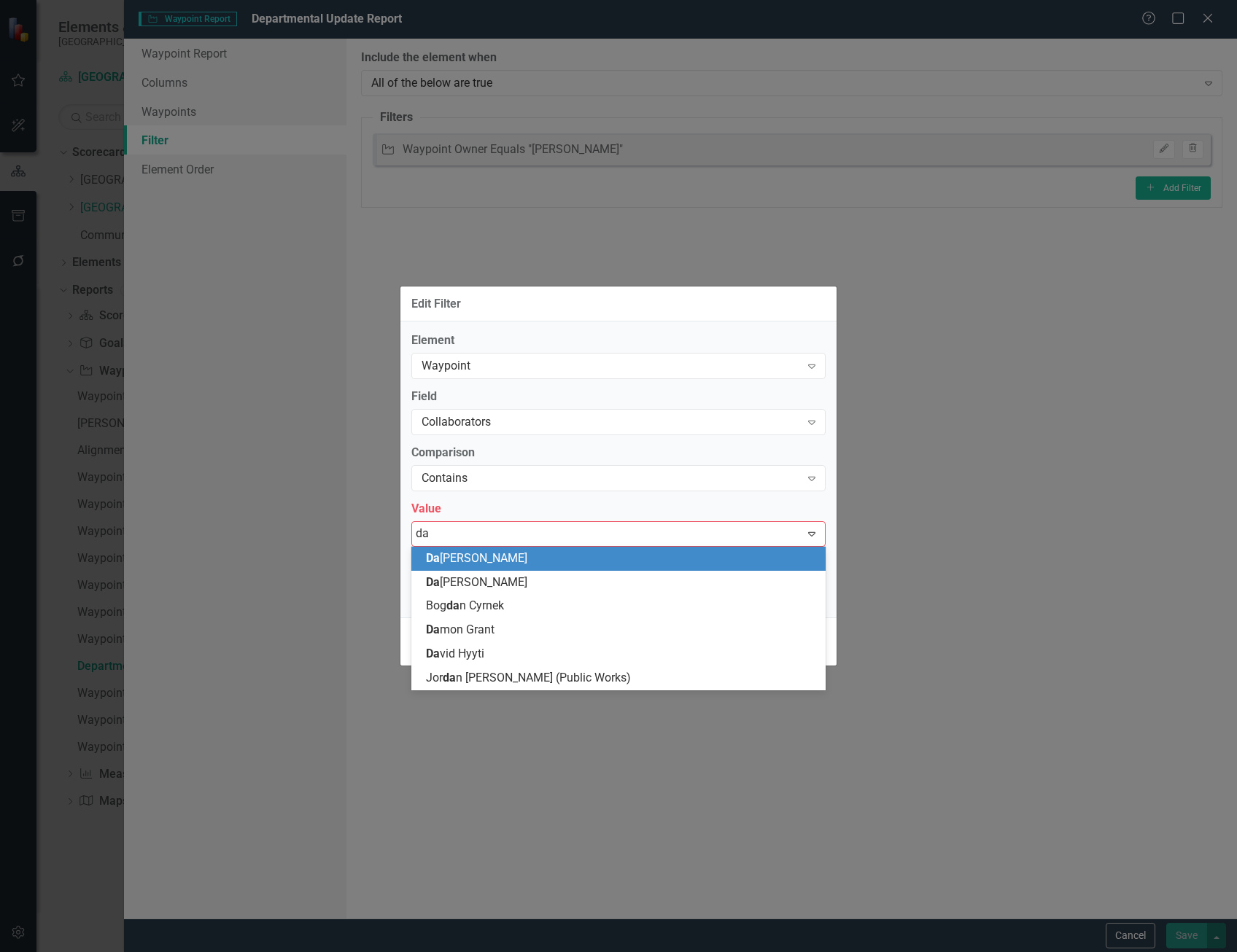
type input "dam"
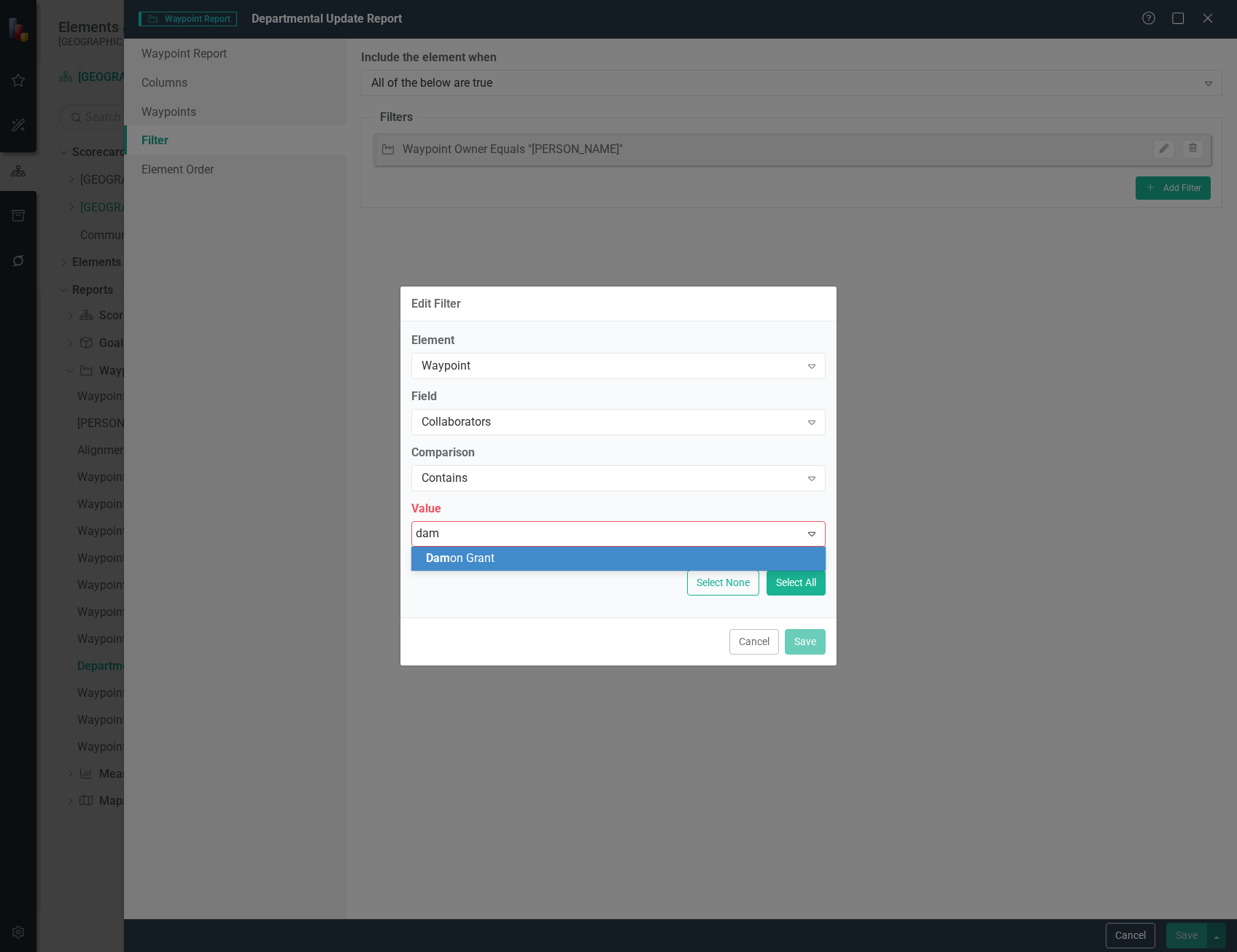
drag, startPoint x: 523, startPoint y: 559, endPoint x: 583, endPoint y: 582, distance: 64.3
click at [523, 558] on div "Dam on Grant" at bounding box center [621, 558] width 391 height 17
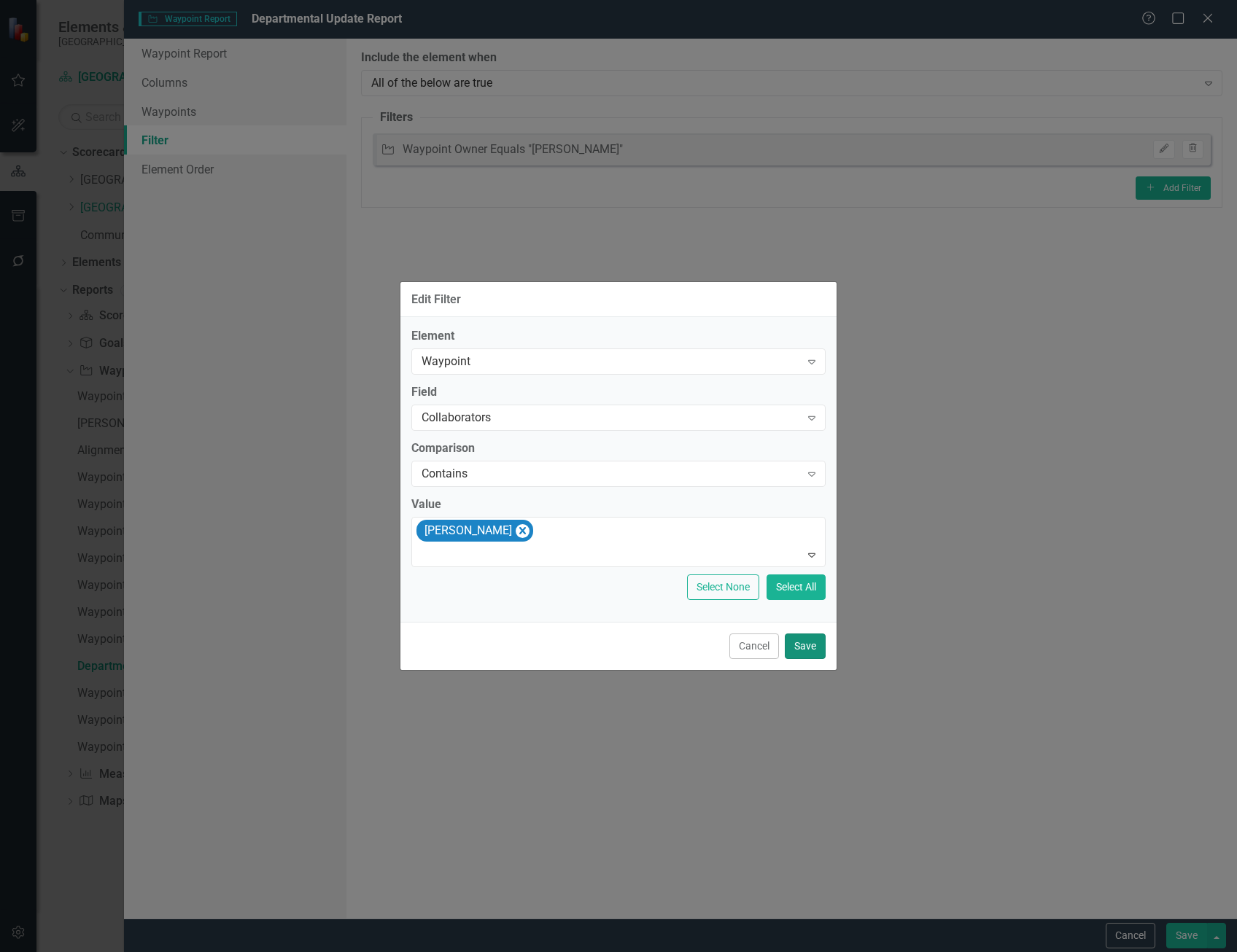
click at [811, 644] on button "Save" at bounding box center [804, 646] width 40 height 26
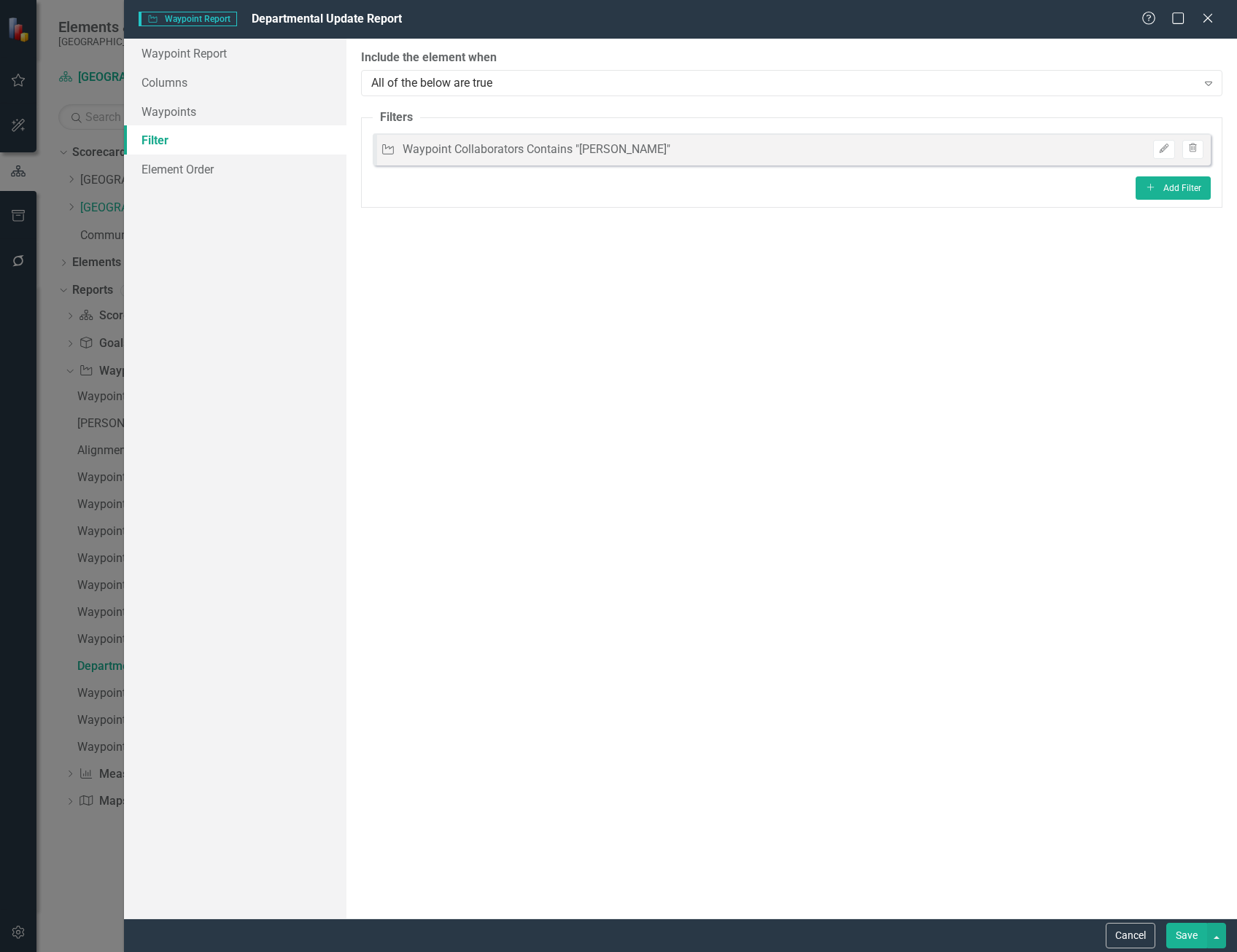
drag, startPoint x: 1185, startPoint y: 937, endPoint x: 1181, endPoint y: 922, distance: 15.5
click at [1185, 936] on button "Save" at bounding box center [1186, 936] width 40 height 26
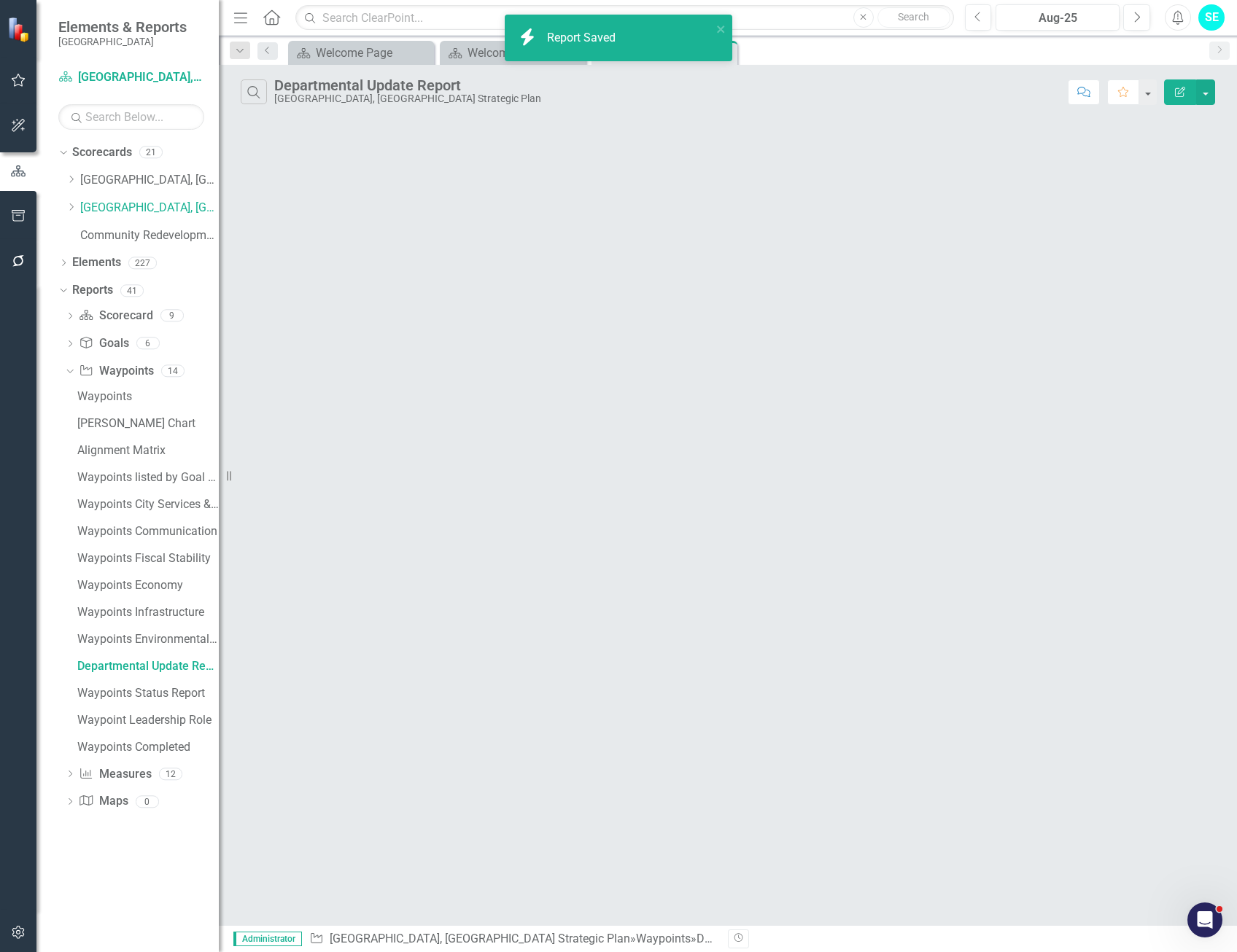
click at [1182, 97] on button "Edit Report" at bounding box center [1180, 92] width 32 height 26
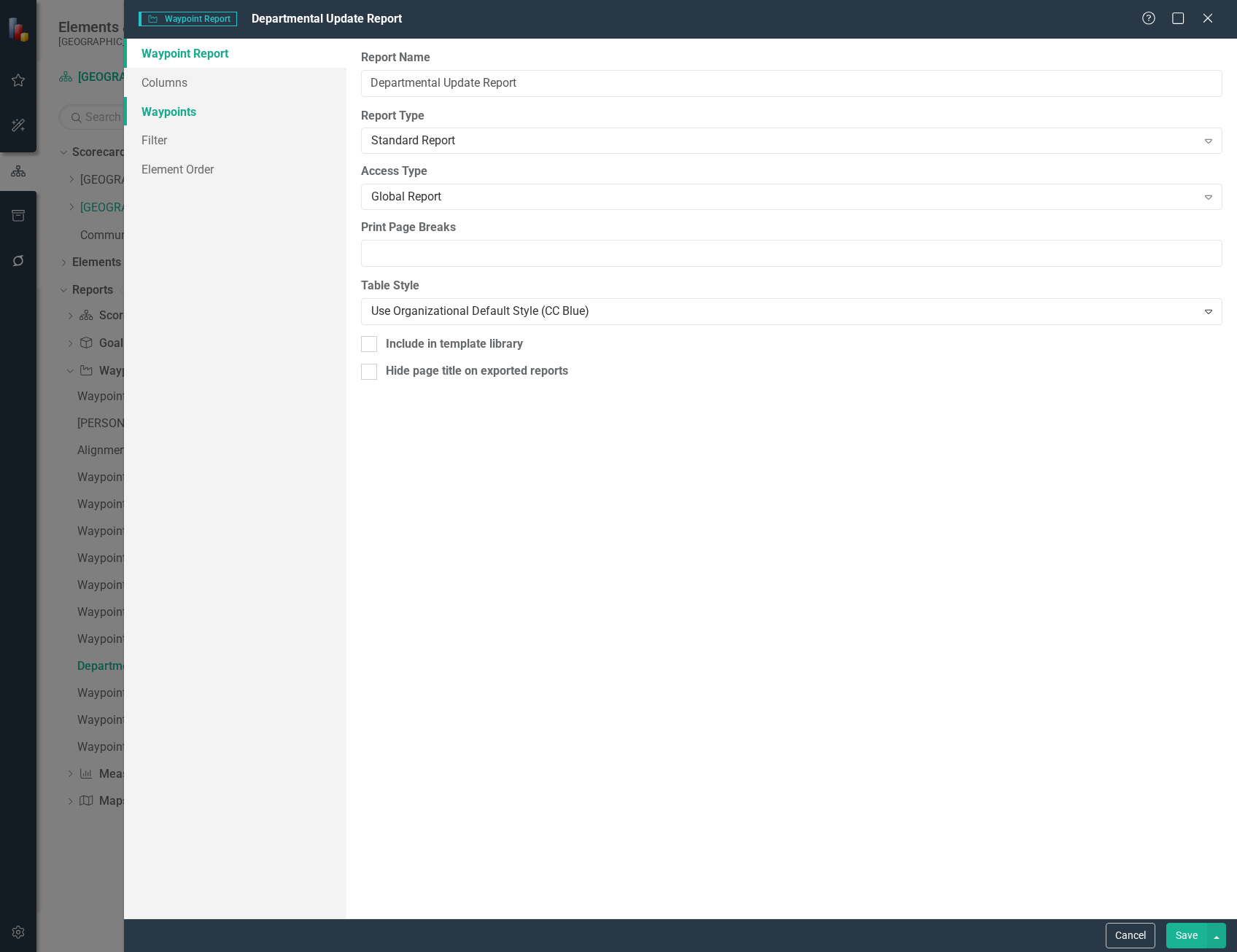
click at [182, 114] on link "Waypoints" at bounding box center [235, 112] width 222 height 29
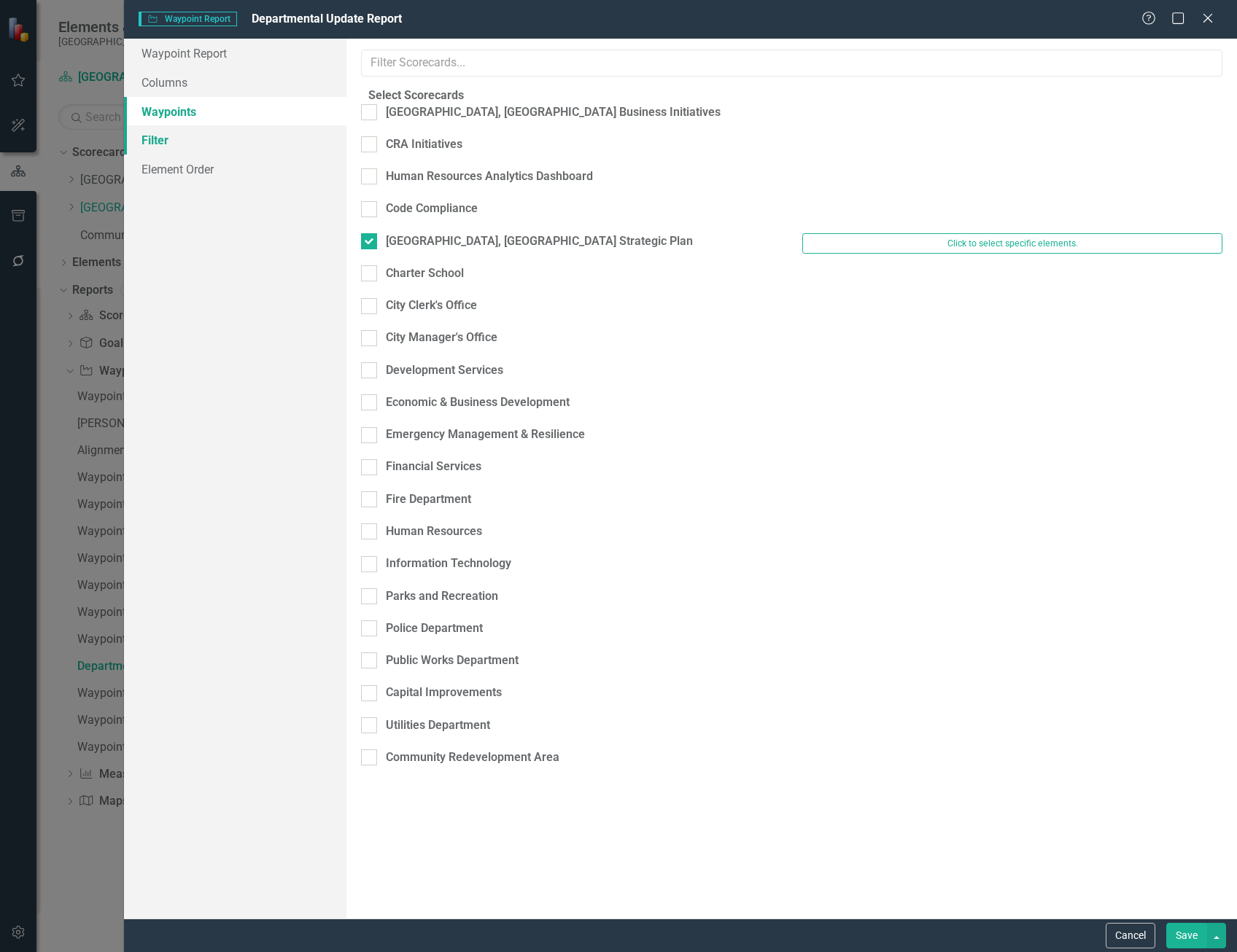
click at [185, 135] on link "Filter" at bounding box center [235, 140] width 222 height 29
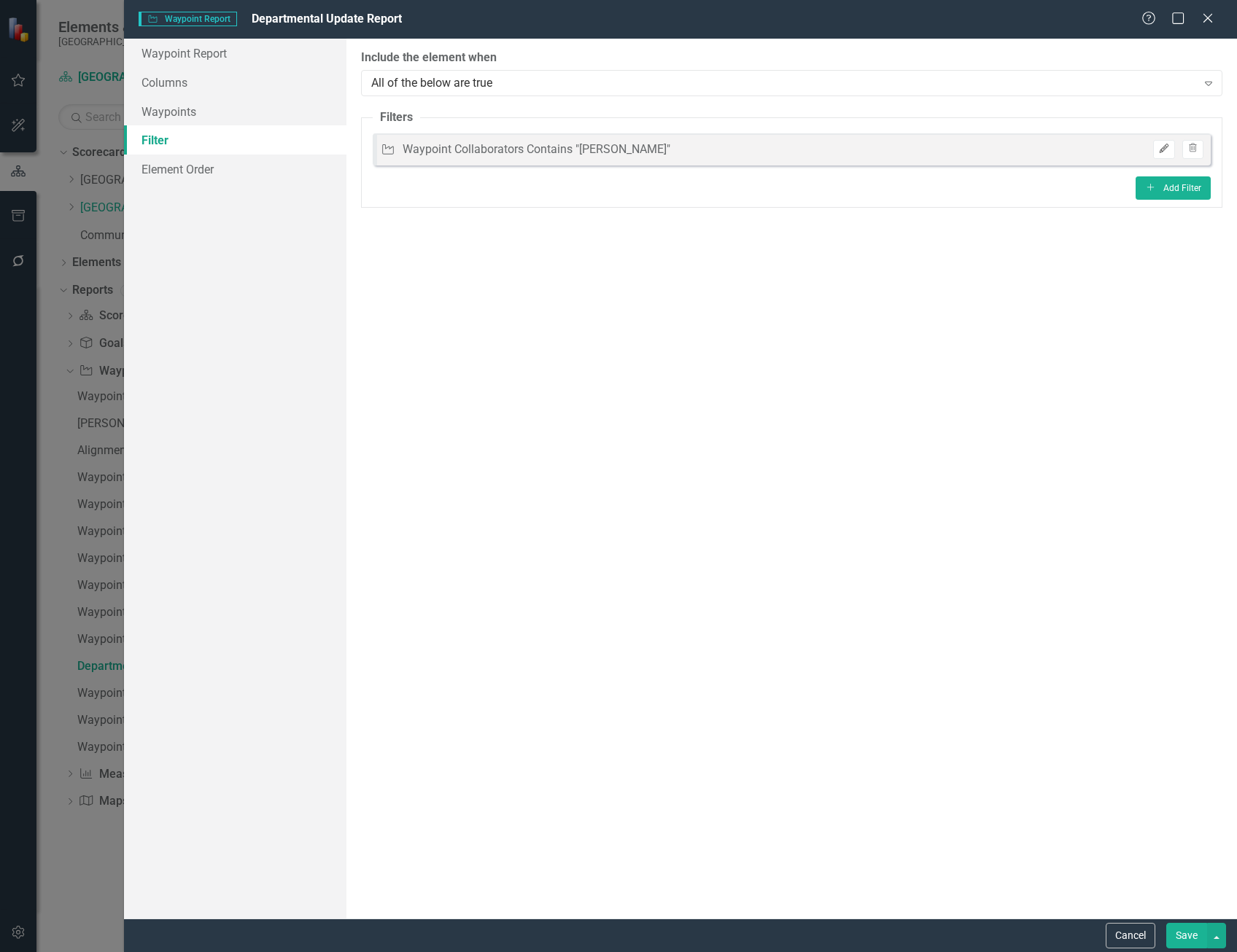
click at [1159, 154] on button "Edit" at bounding box center [1163, 149] width 21 height 19
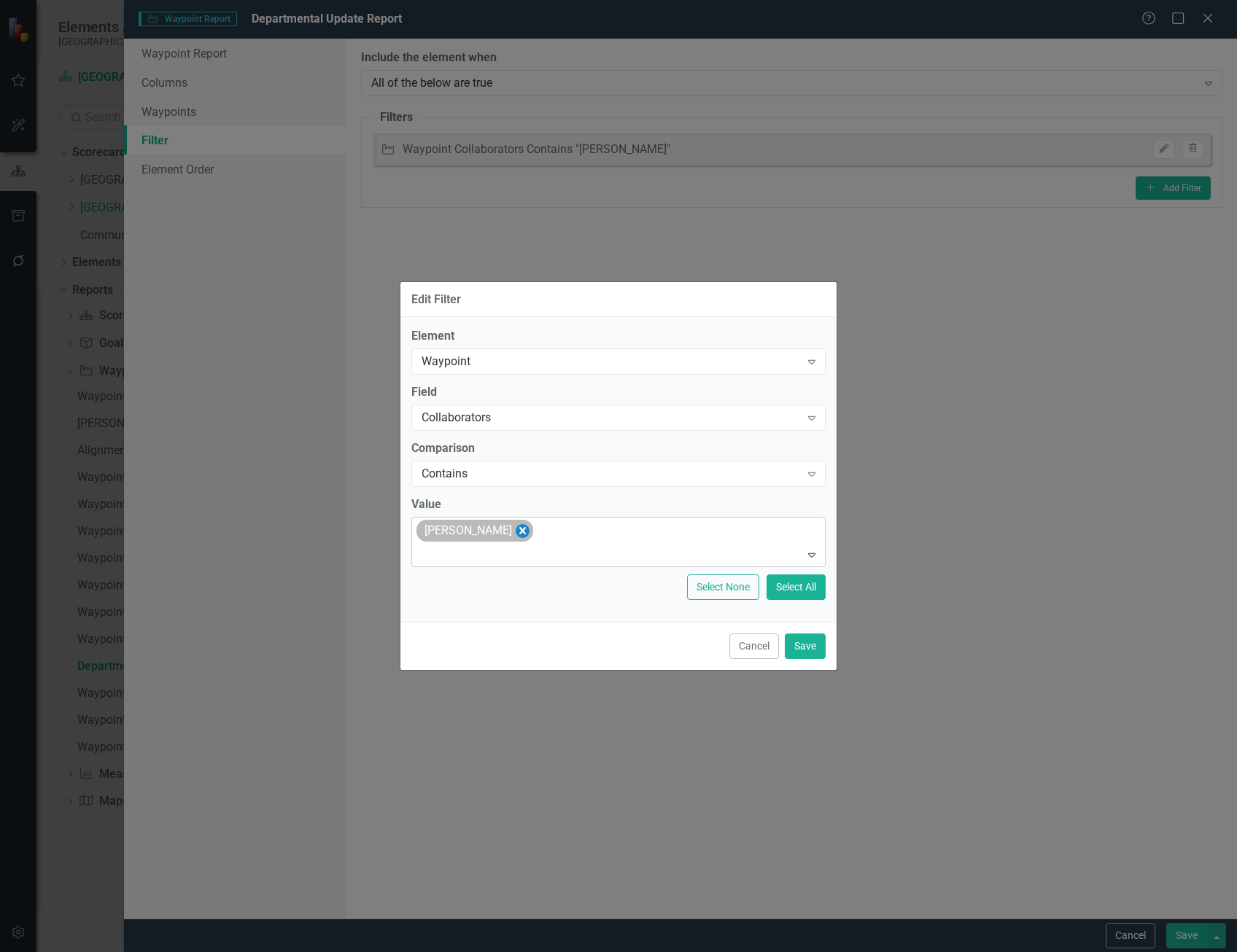
click at [516, 533] on icon "Remove Damon Grant" at bounding box center [522, 531] width 14 height 18
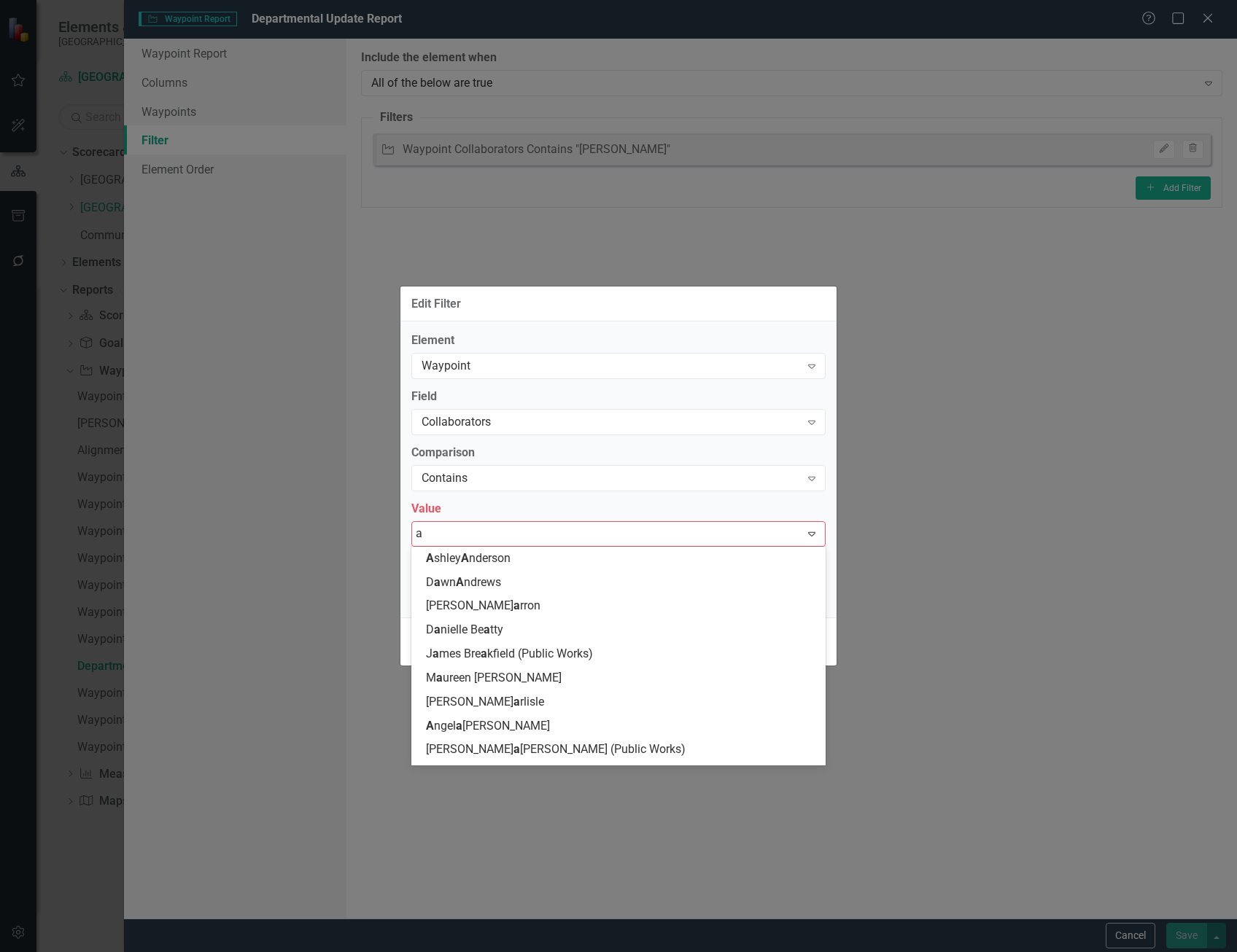
type input "al"
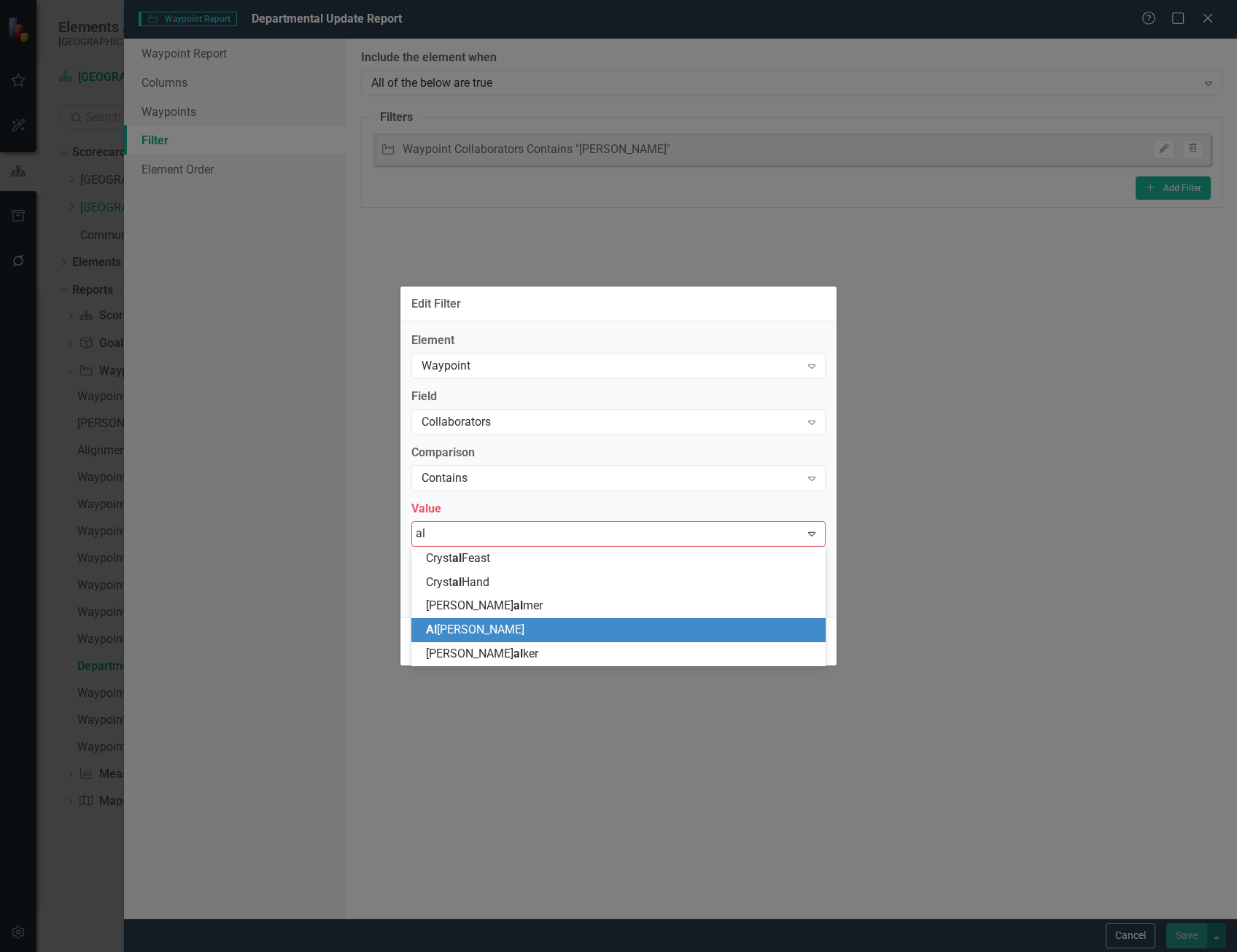
drag, startPoint x: 525, startPoint y: 627, endPoint x: 552, endPoint y: 626, distance: 27.0
click at [525, 626] on span "Al [PERSON_NAME]" at bounding box center [475, 629] width 99 height 14
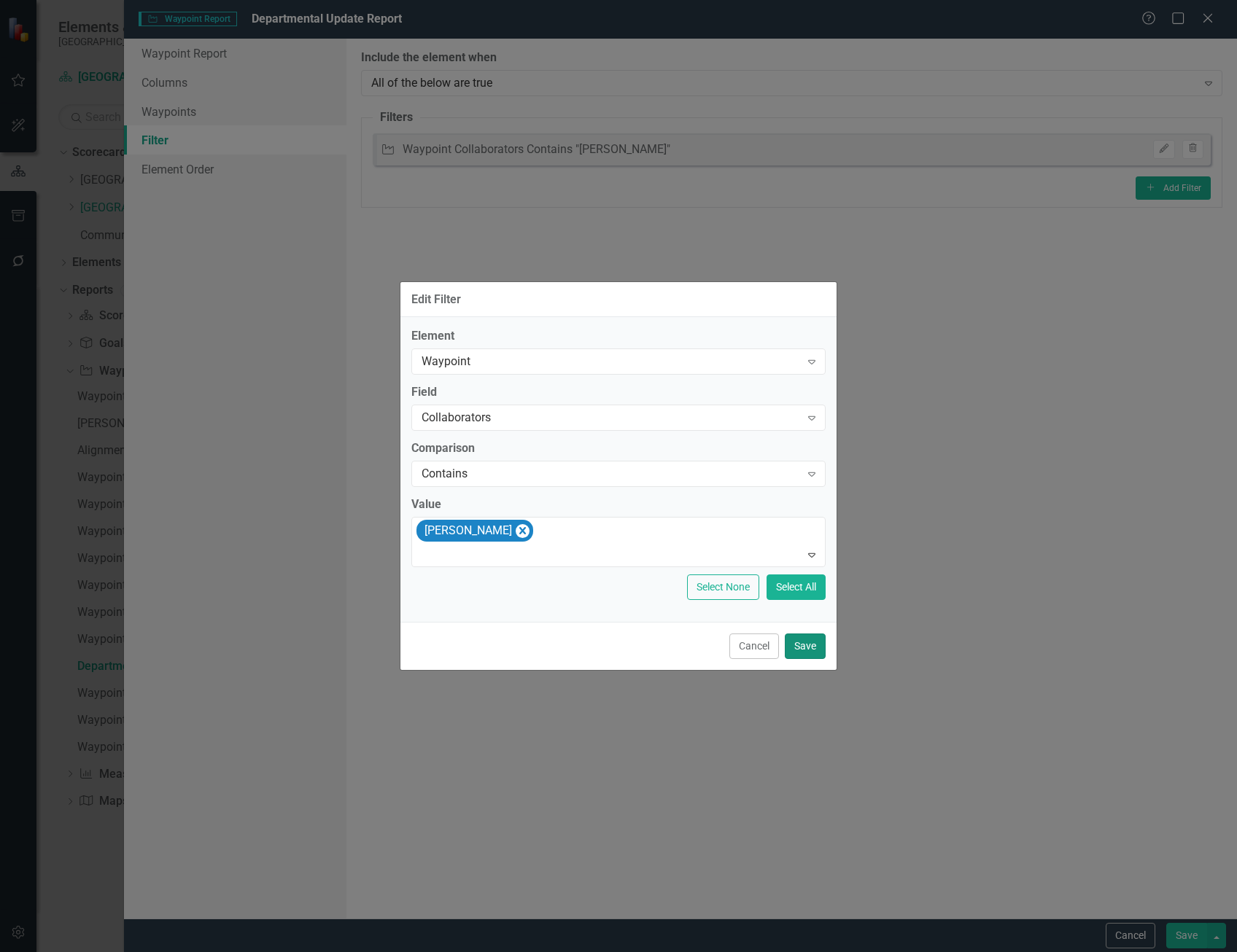
click at [815, 644] on button "Save" at bounding box center [804, 646] width 40 height 26
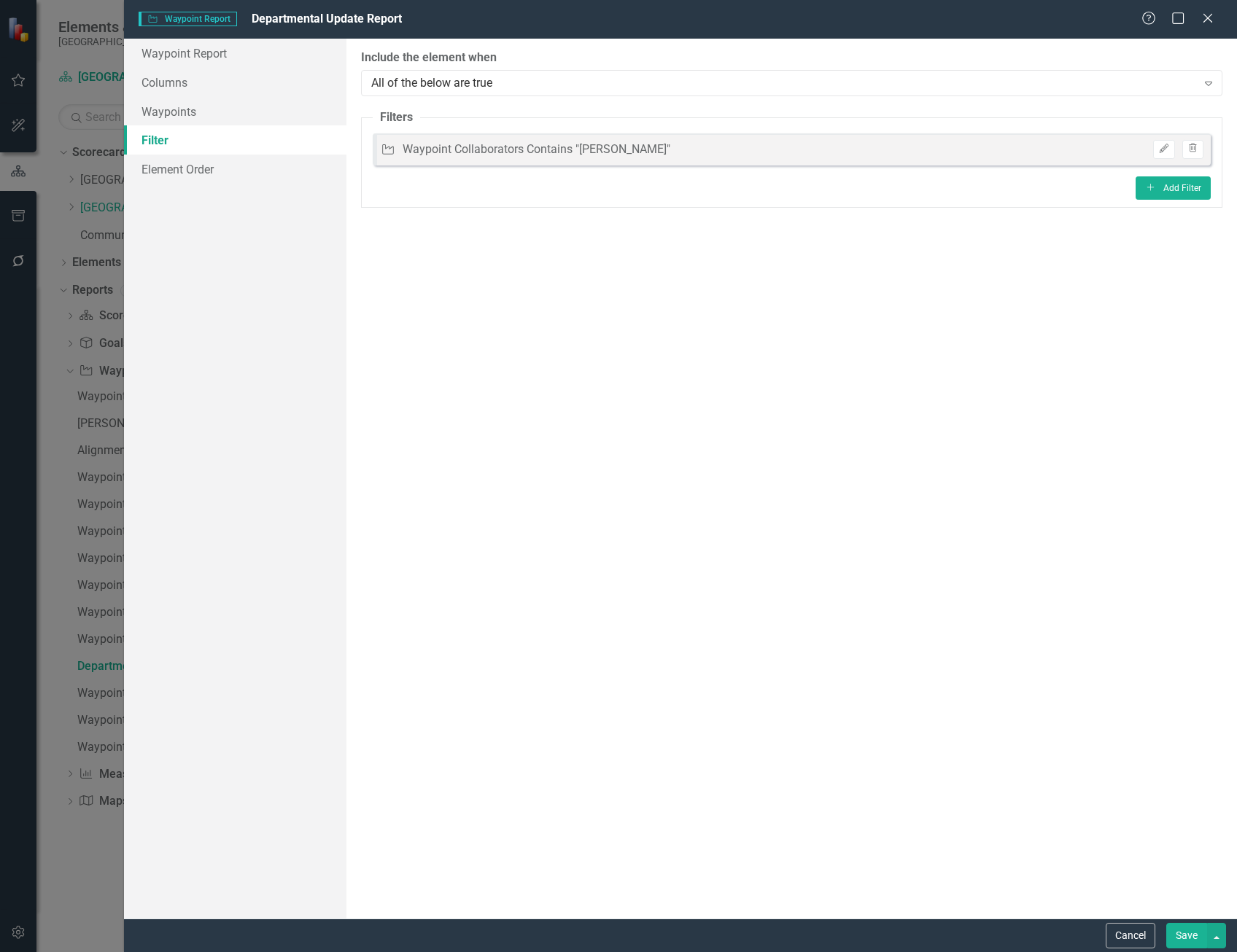
click at [1193, 938] on button "Save" at bounding box center [1186, 936] width 40 height 26
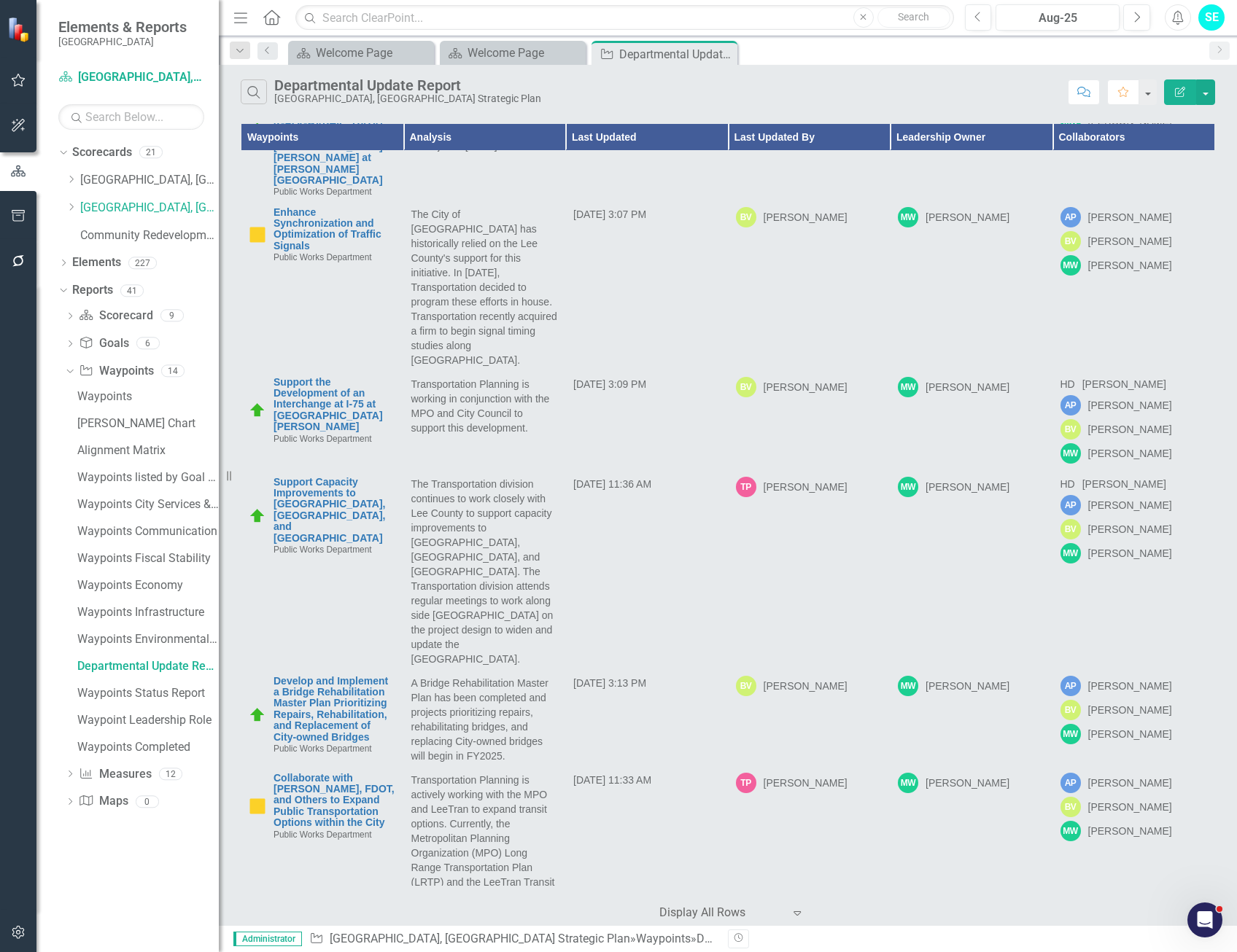
scroll to position [2136, 0]
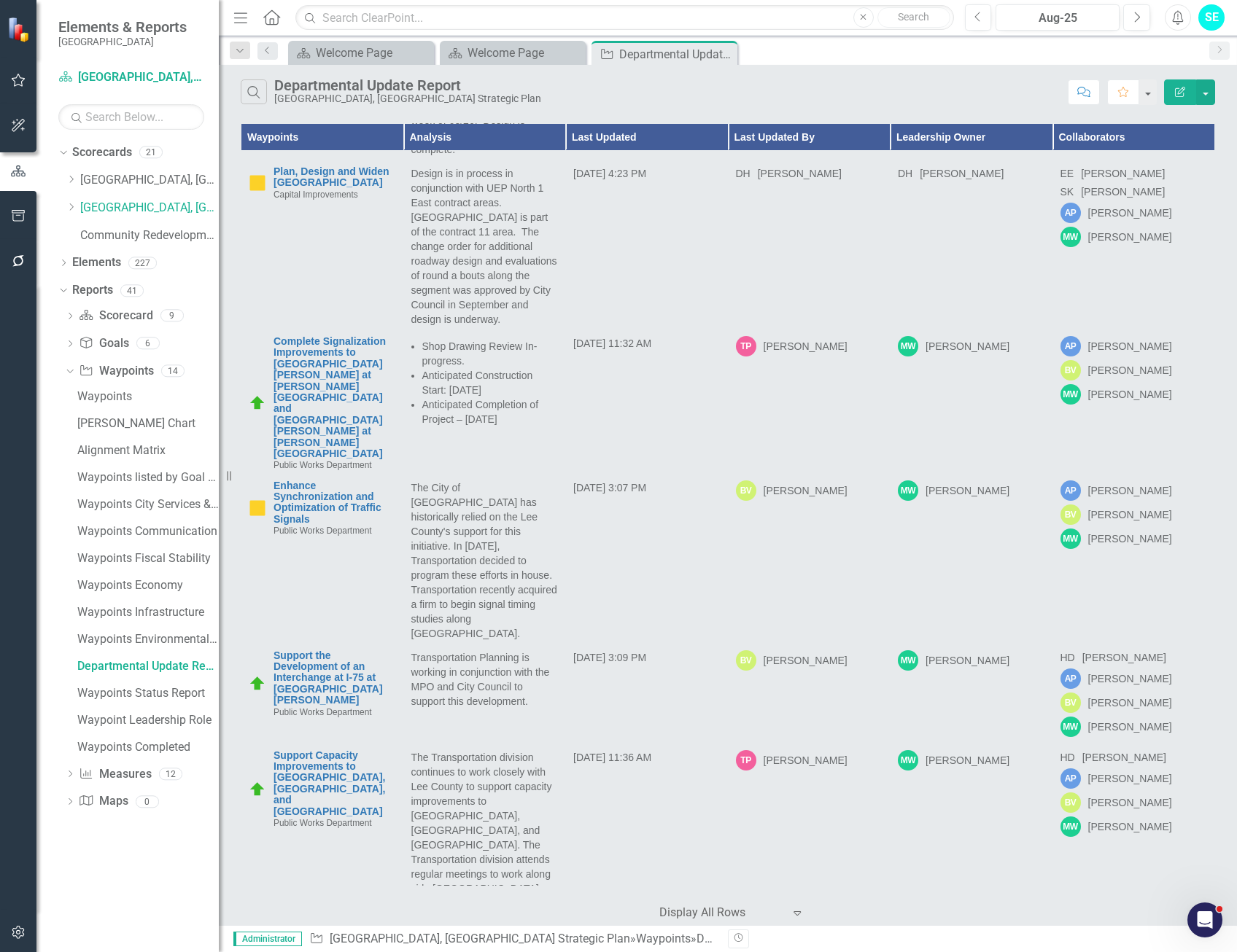
click at [795, 917] on icon "Expand" at bounding box center [797, 913] width 15 height 12
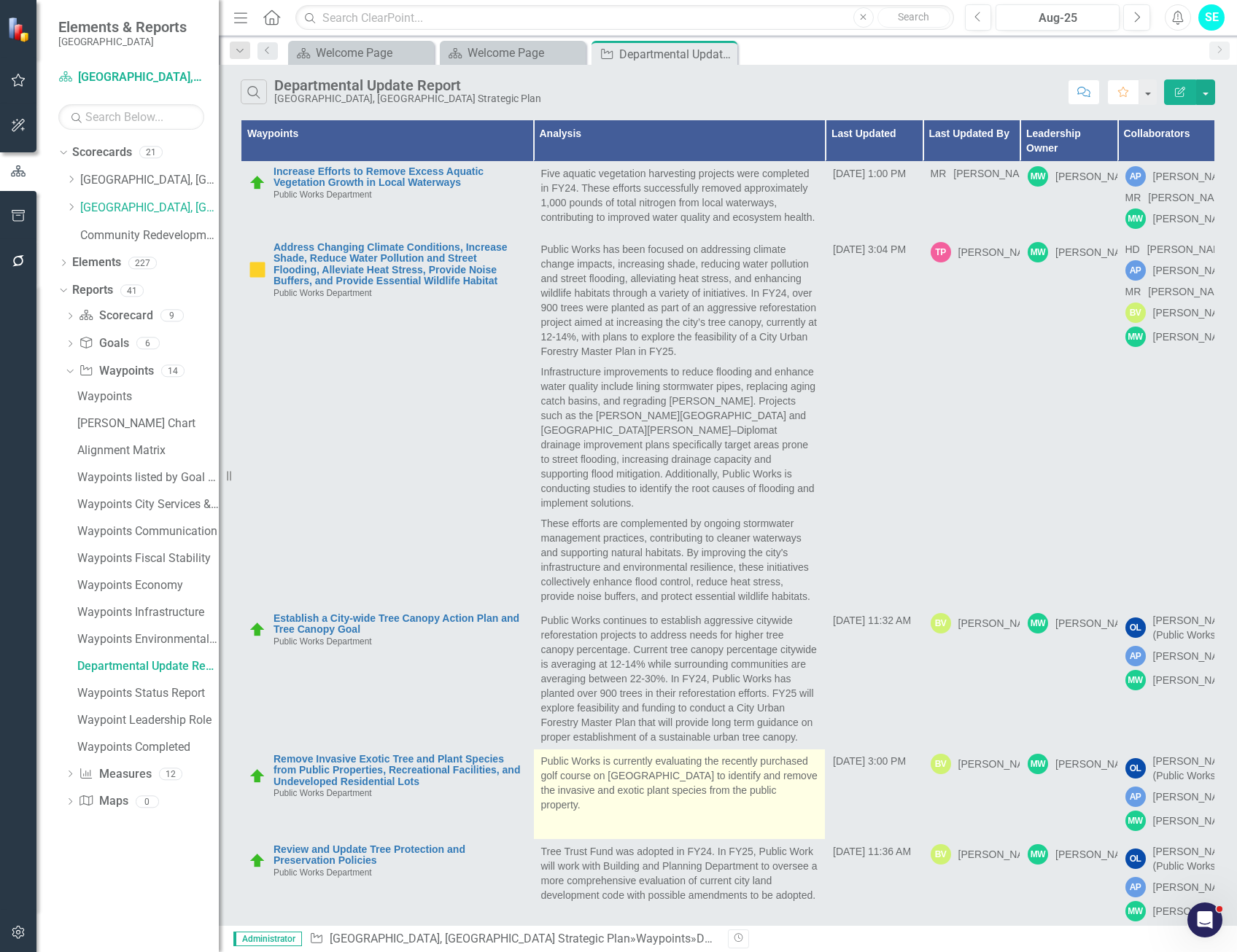
scroll to position [0, 0]
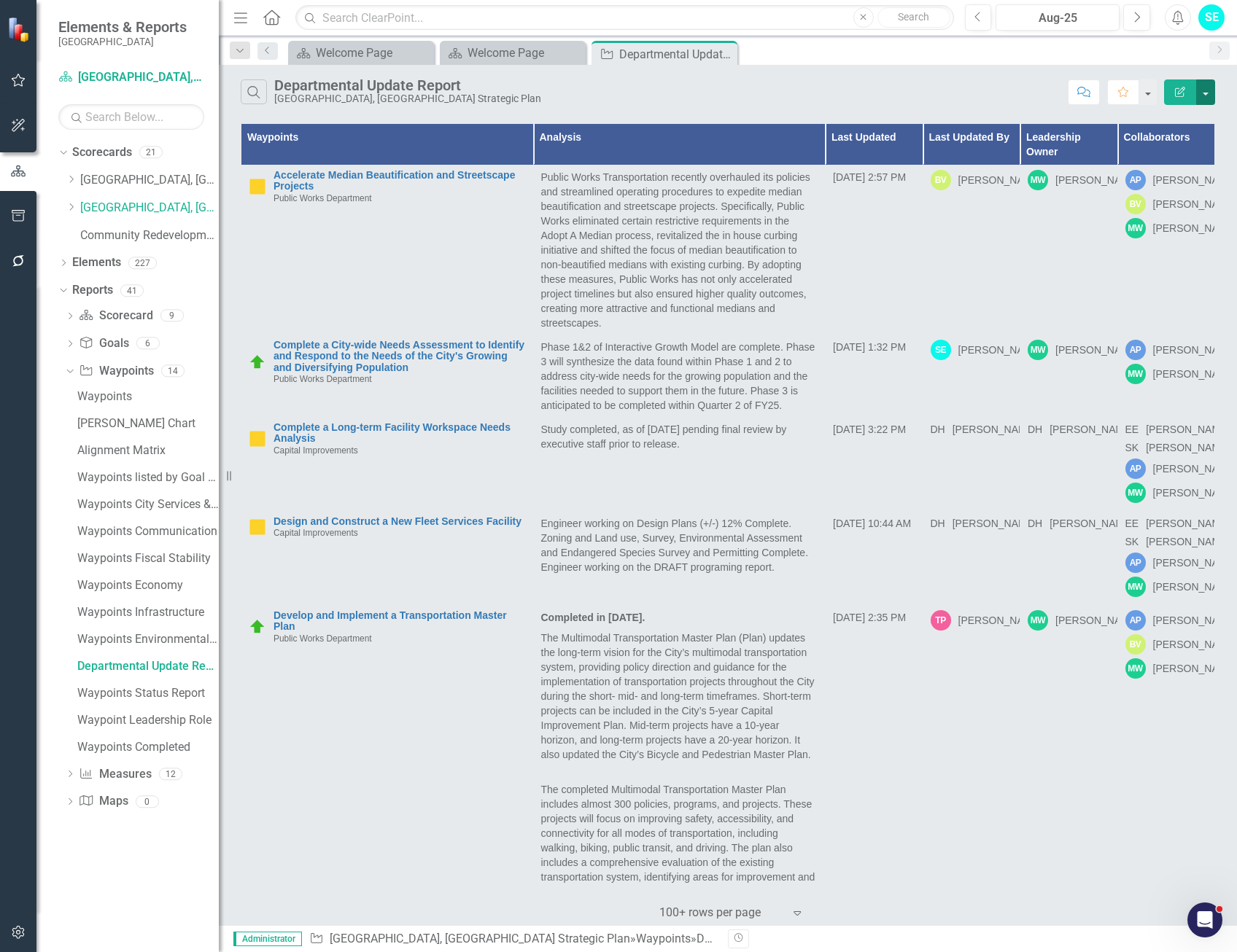
click at [1205, 94] on button "button" at bounding box center [1205, 92] width 19 height 26
click at [1163, 170] on link "Excel Export to Excel" at bounding box center [1157, 175] width 116 height 27
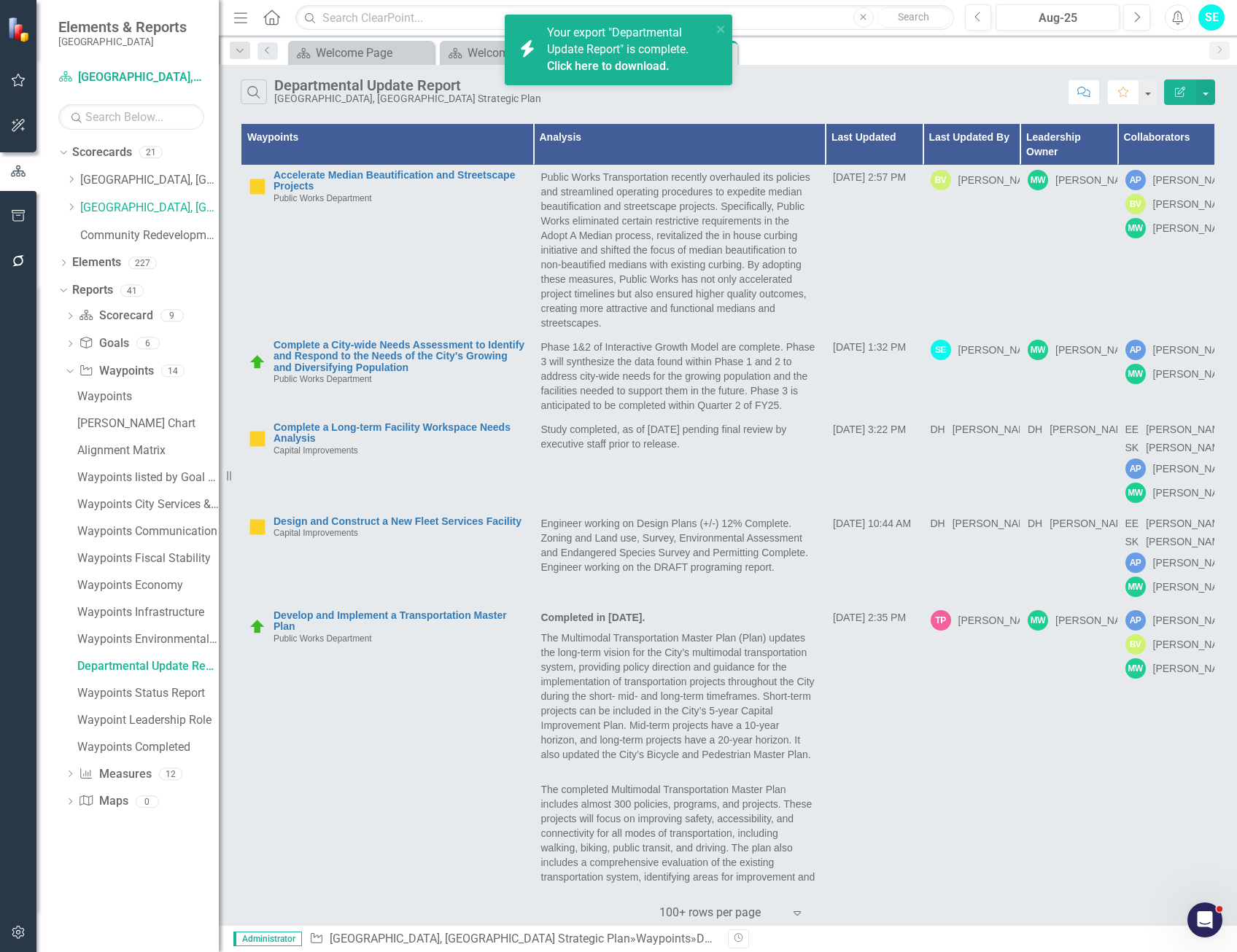
click at [607, 64] on link "Click here to download." at bounding box center [608, 65] width 122 height 14
